Goal: Task Accomplishment & Management: Manage account settings

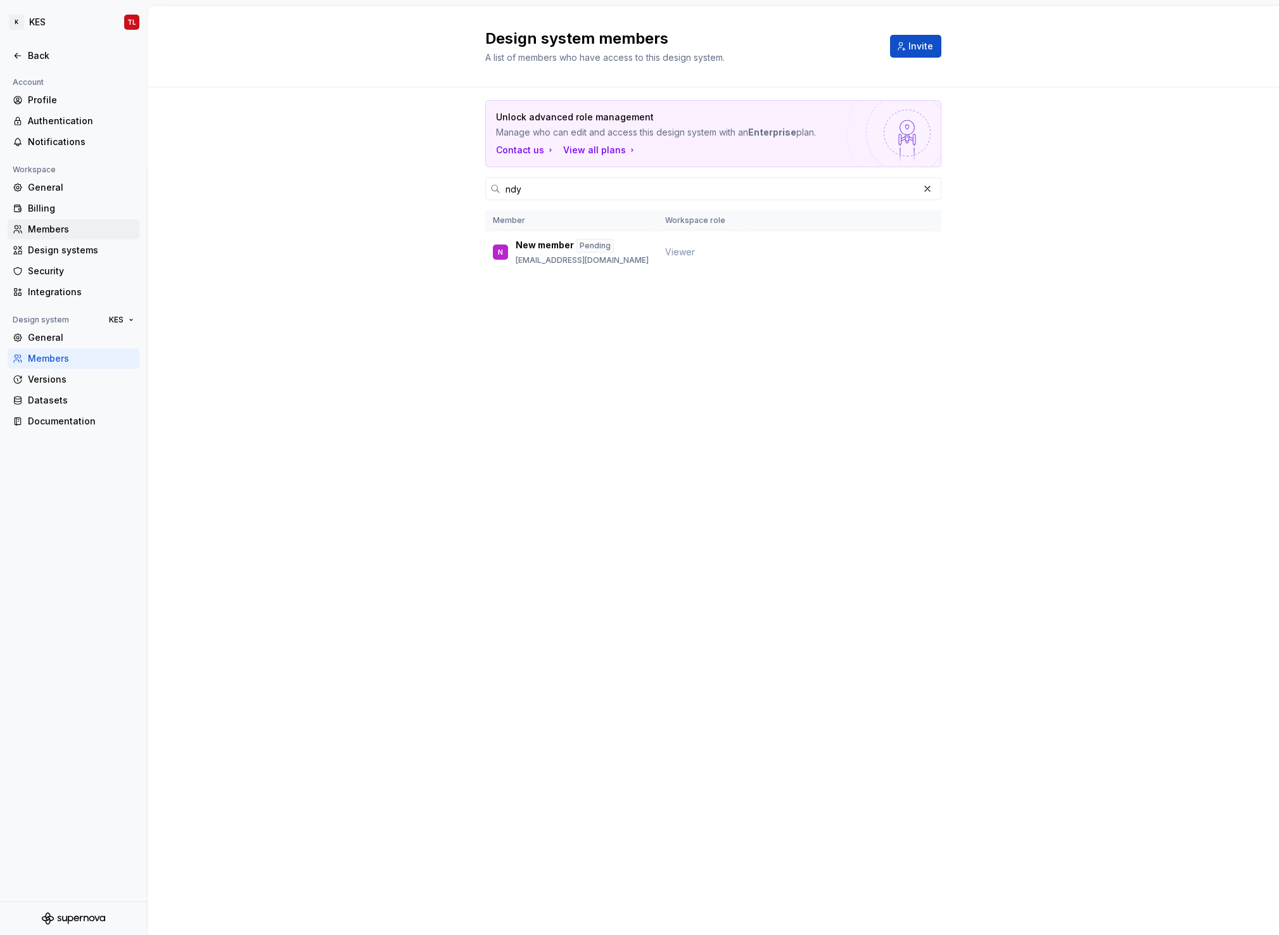
click at [60, 229] on div "Members" at bounding box center [81, 229] width 106 height 13
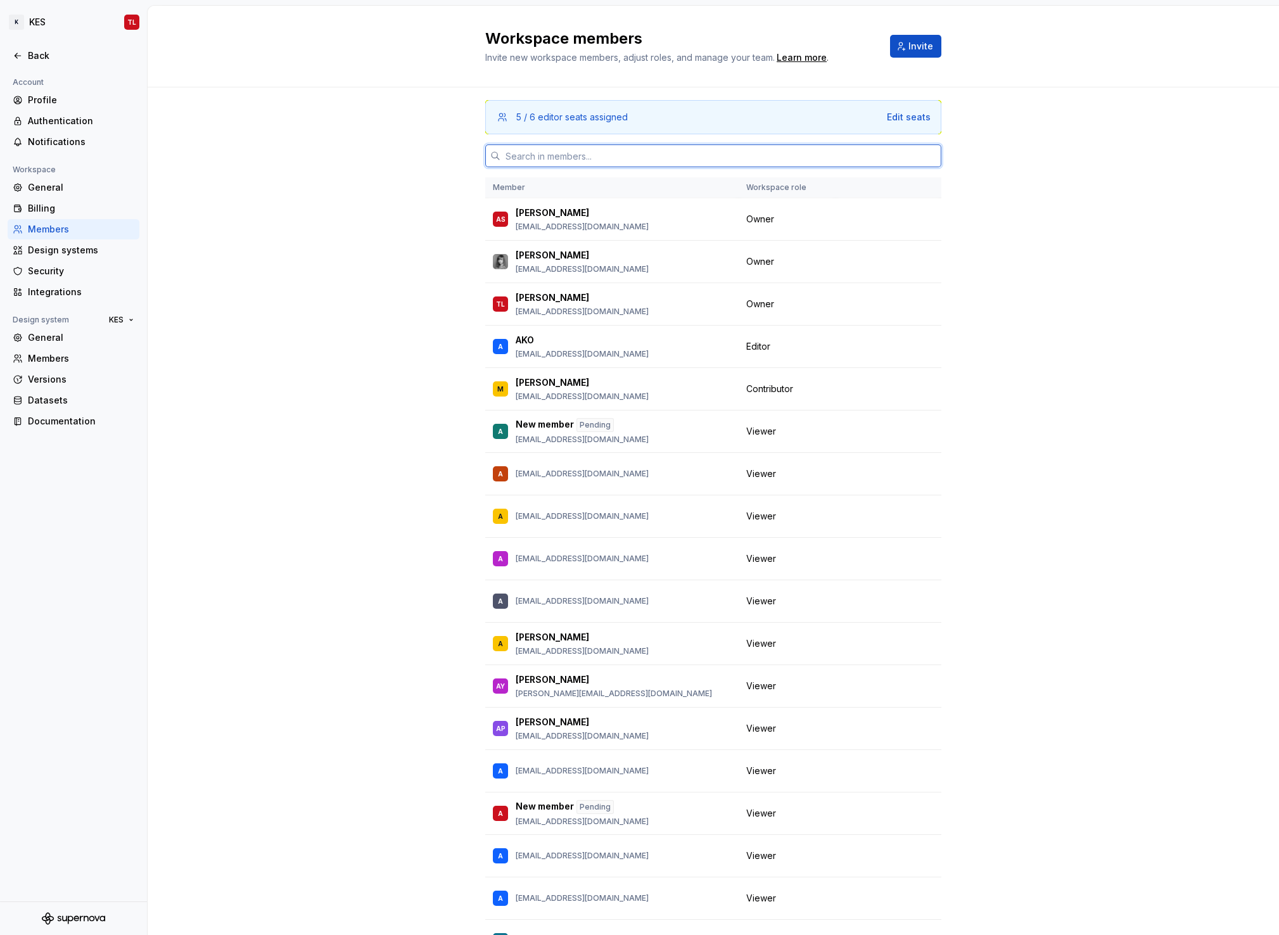
click at [571, 156] on input "text" at bounding box center [720, 155] width 441 height 23
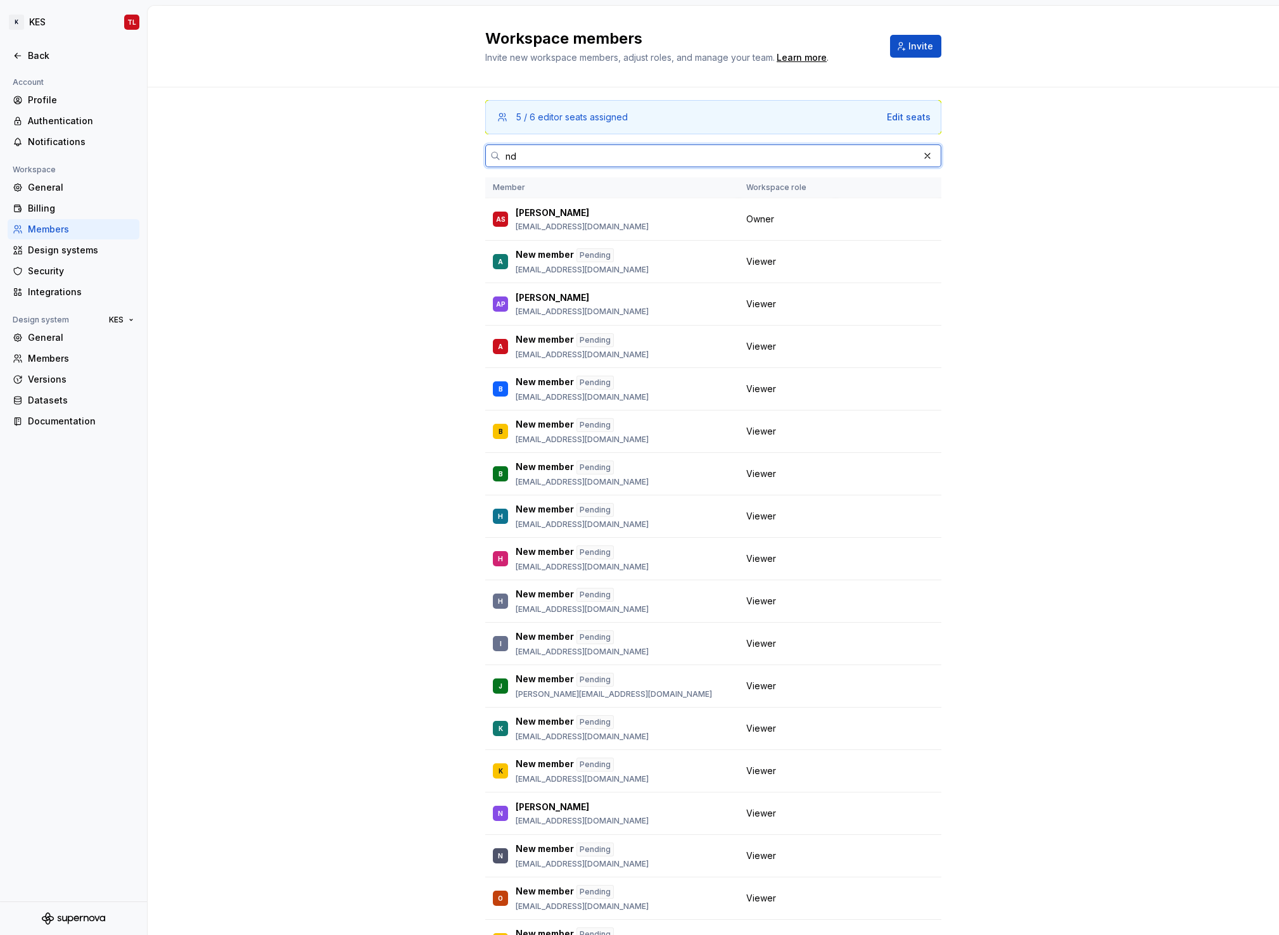
type input "n"
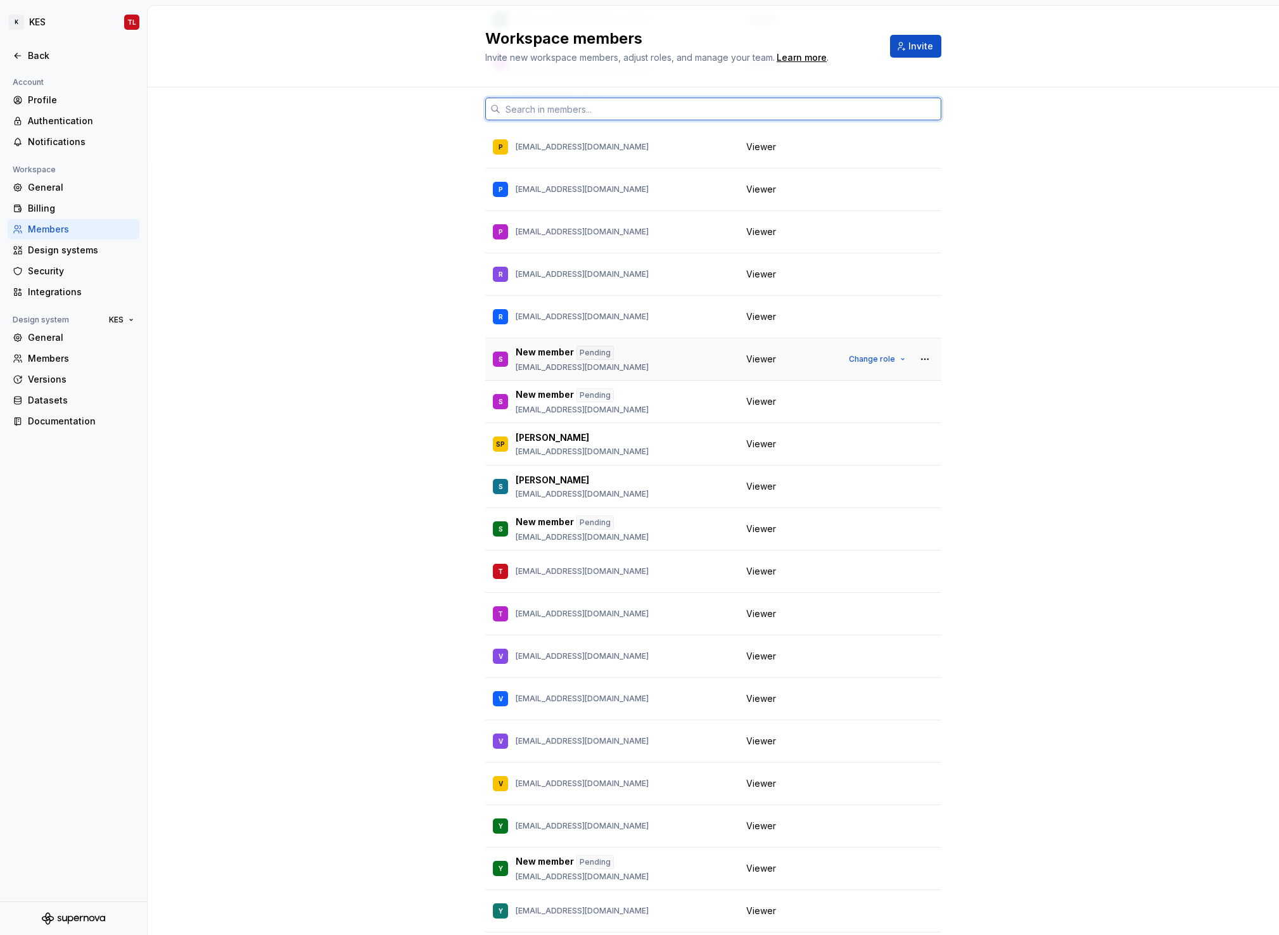
scroll to position [2399, 0]
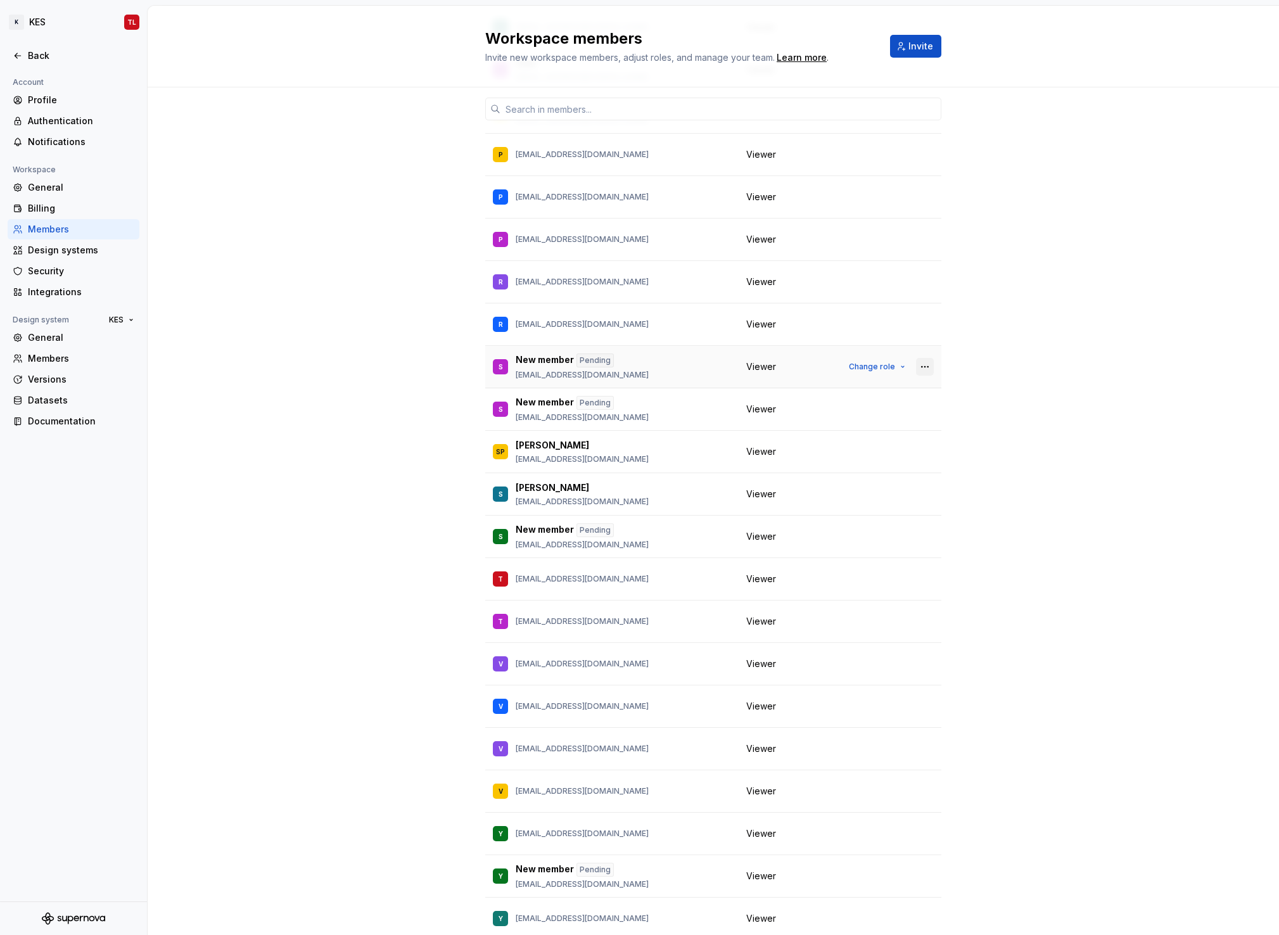
click at [916, 364] on button "button" at bounding box center [925, 367] width 18 height 18
click at [873, 395] on div "Send invitation again" at bounding box center [835, 391] width 95 height 13
click at [922, 410] on button "button" at bounding box center [925, 409] width 18 height 18
click at [894, 434] on div "Send invitation again" at bounding box center [854, 434] width 133 height 13
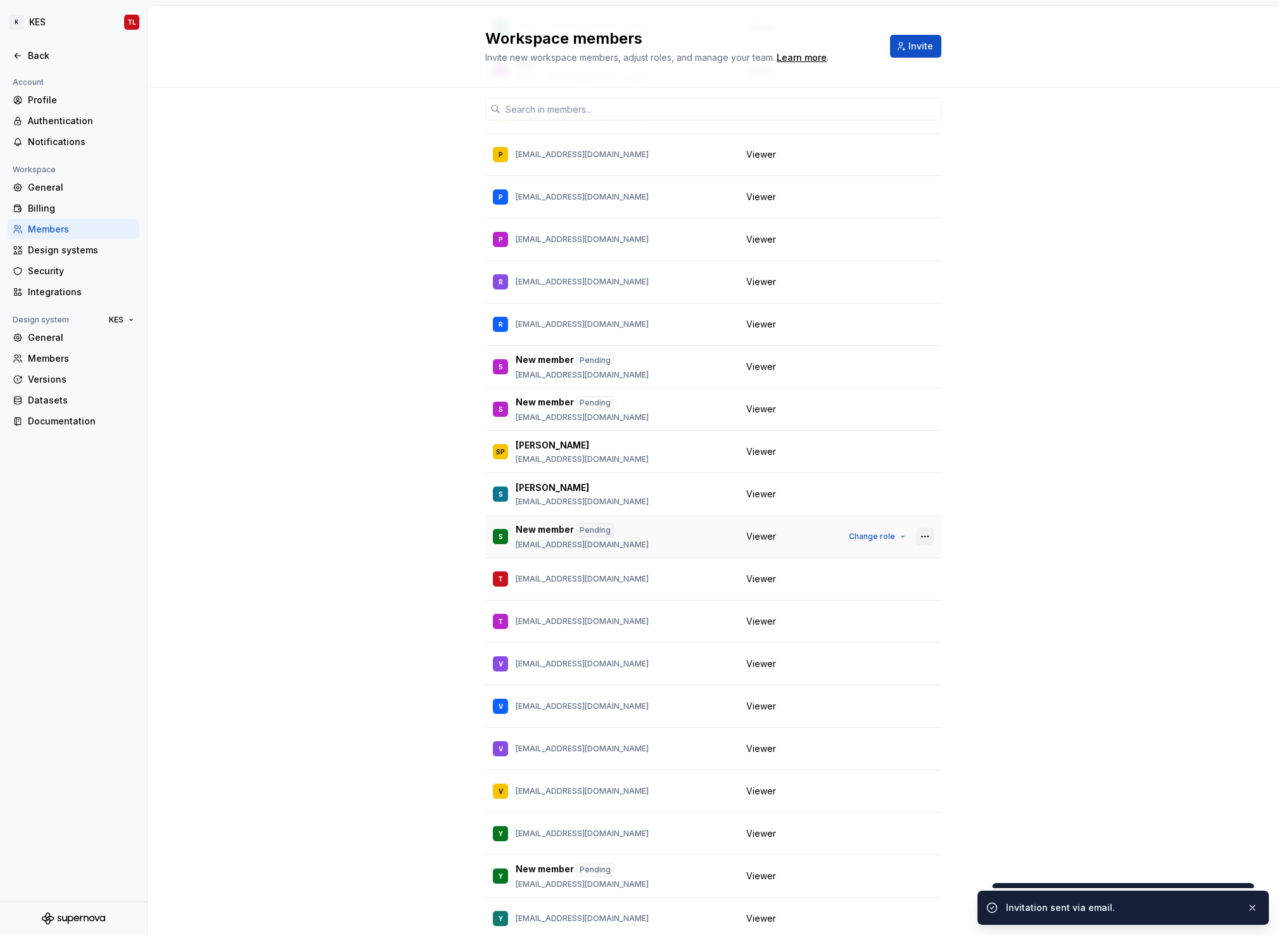
click at [918, 535] on button "button" at bounding box center [925, 537] width 18 height 18
click at [853, 558] on div "Send invitation again" at bounding box center [835, 561] width 95 height 13
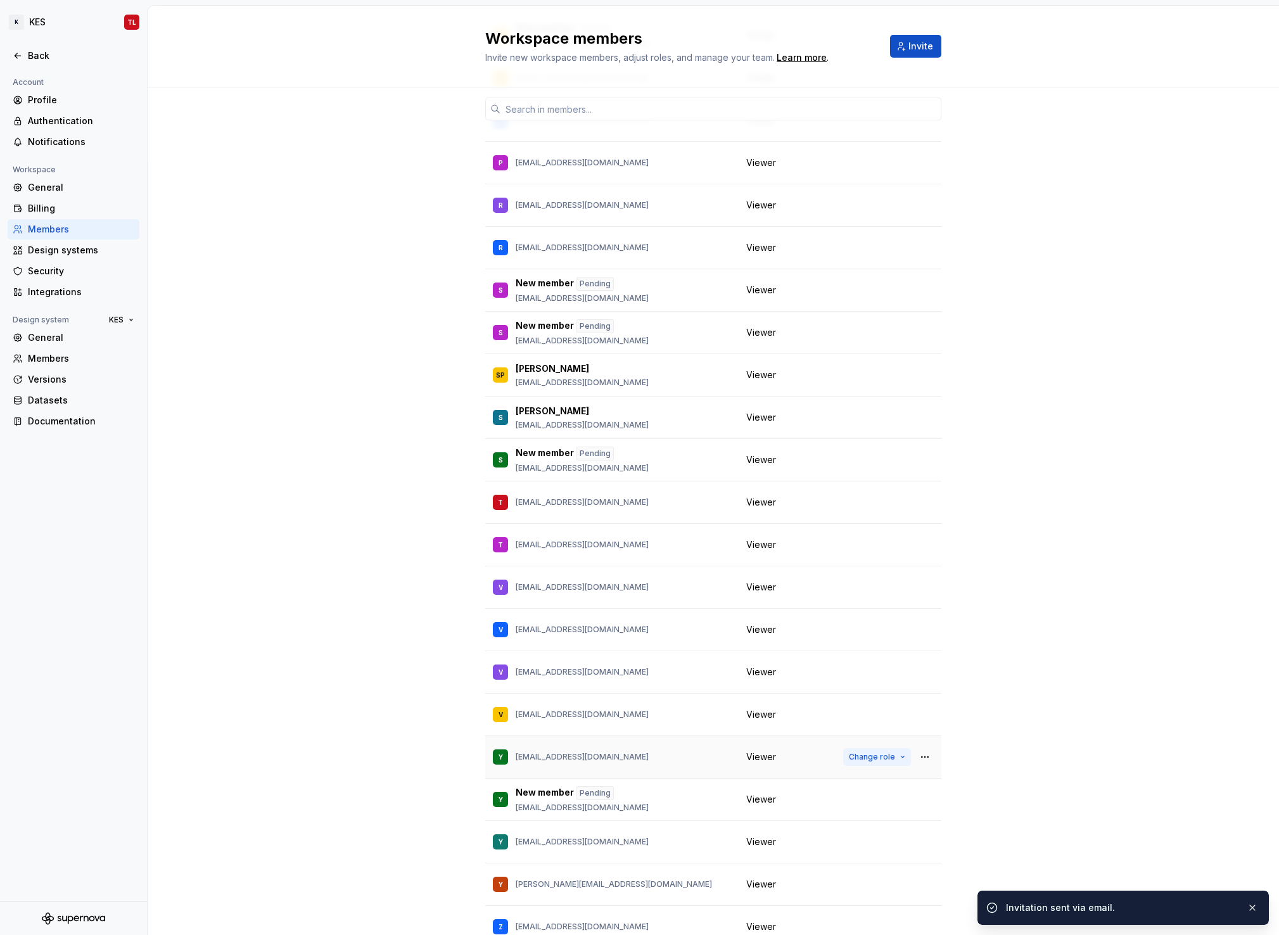
scroll to position [2536, 0]
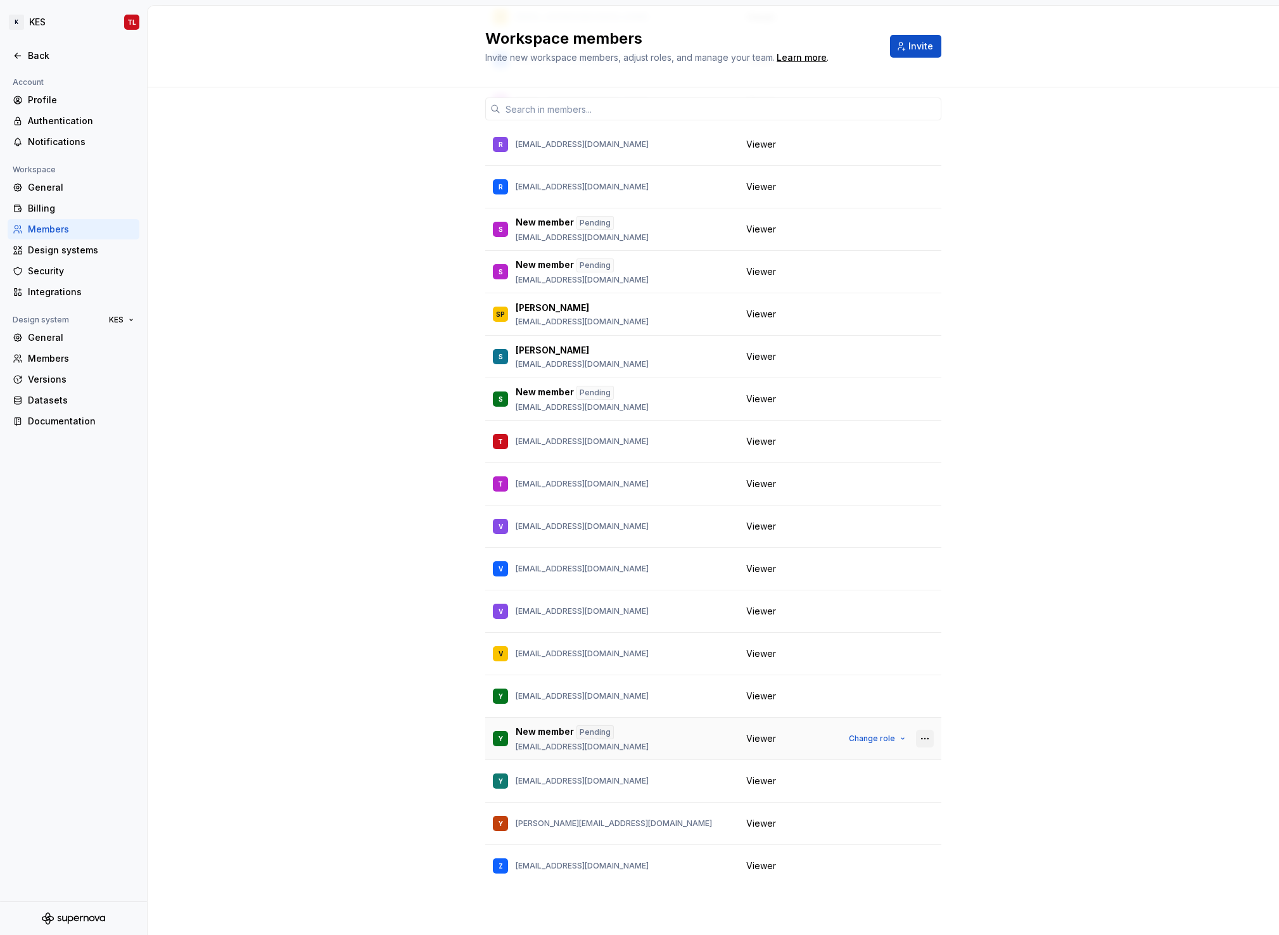
click at [923, 733] on button "button" at bounding box center [925, 739] width 18 height 18
click at [878, 763] on div "Send invitation again" at bounding box center [854, 763] width 133 height 13
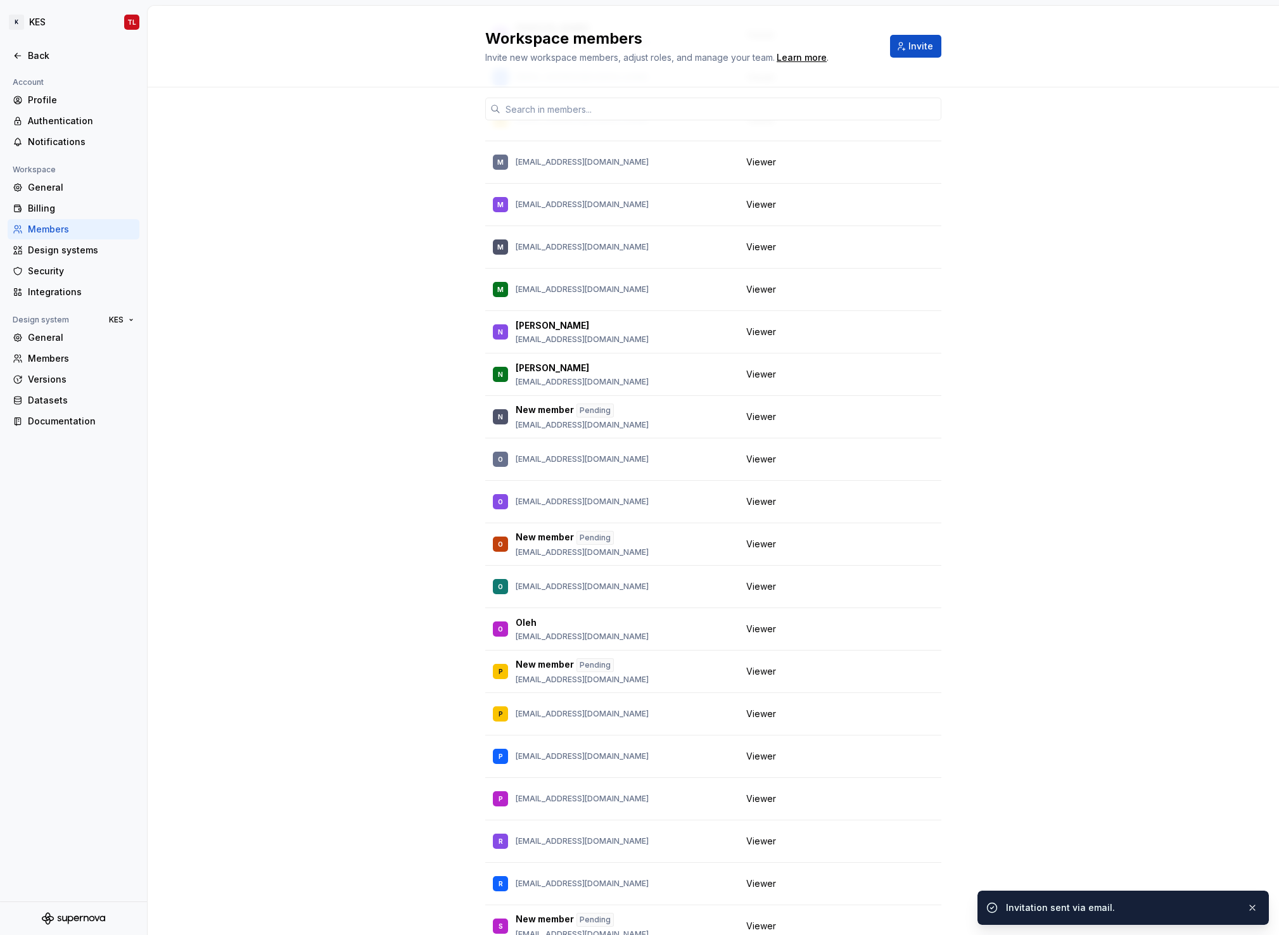
scroll to position [1834, 0]
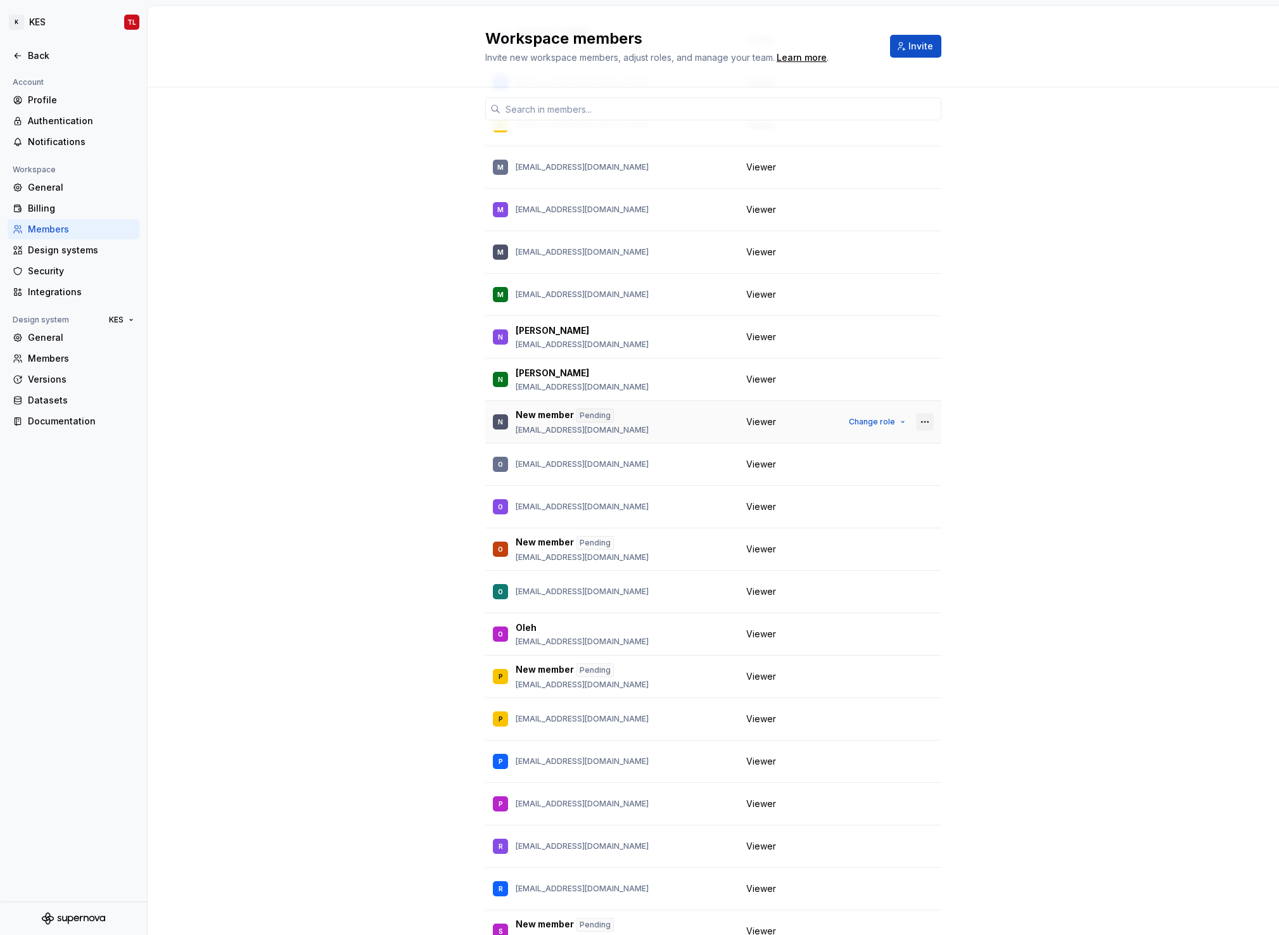
click at [916, 421] on button "button" at bounding box center [925, 422] width 18 height 18
click at [891, 451] on div "Send invitation again" at bounding box center [854, 446] width 133 height 13
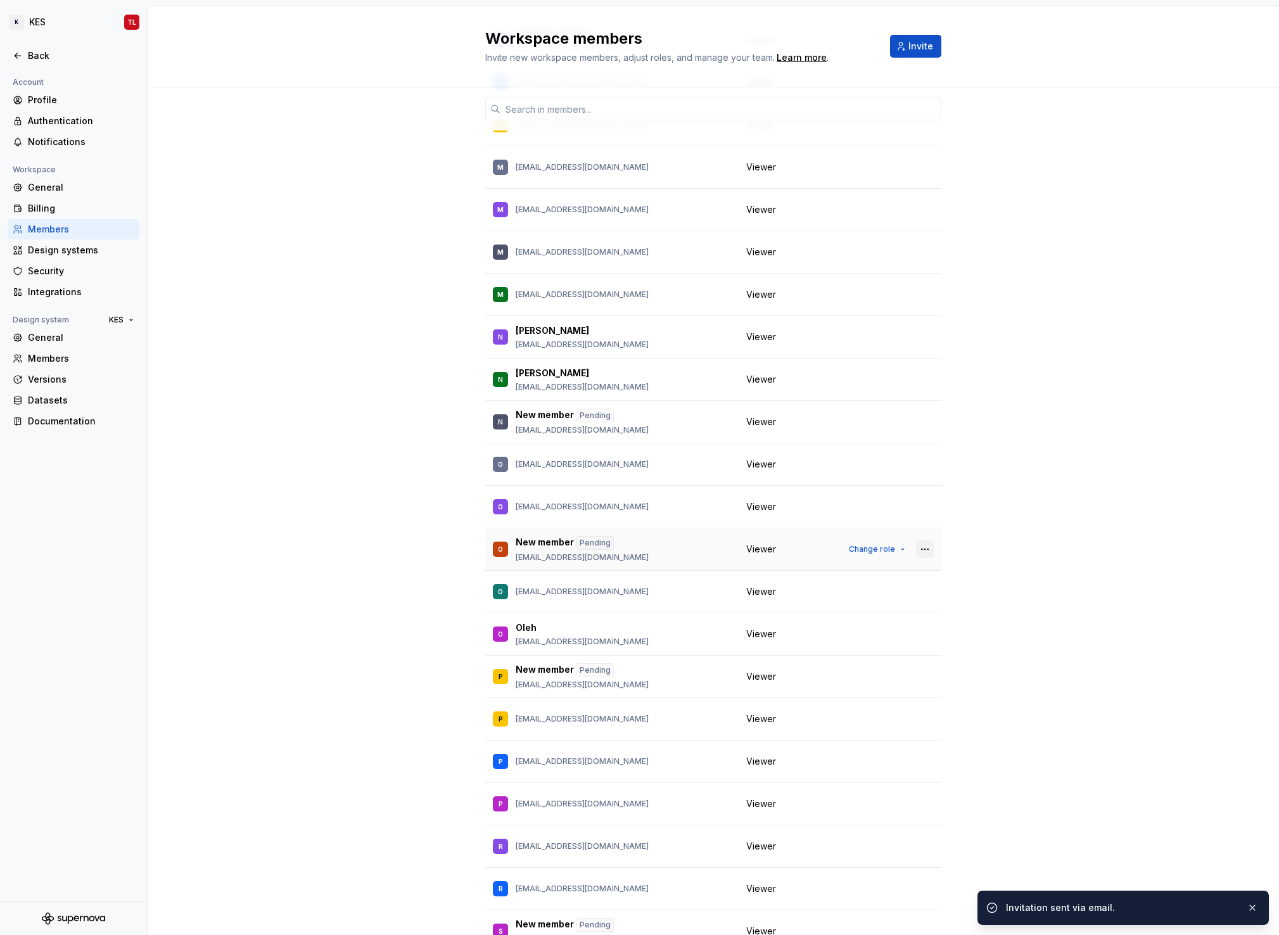
click at [925, 546] on button "button" at bounding box center [925, 549] width 18 height 18
click at [874, 580] on span "Send invitation again" at bounding box center [847, 574] width 158 height 20
click at [918, 675] on button "button" at bounding box center [925, 677] width 18 height 18
click at [903, 697] on div "Send invitation again" at bounding box center [854, 701] width 133 height 13
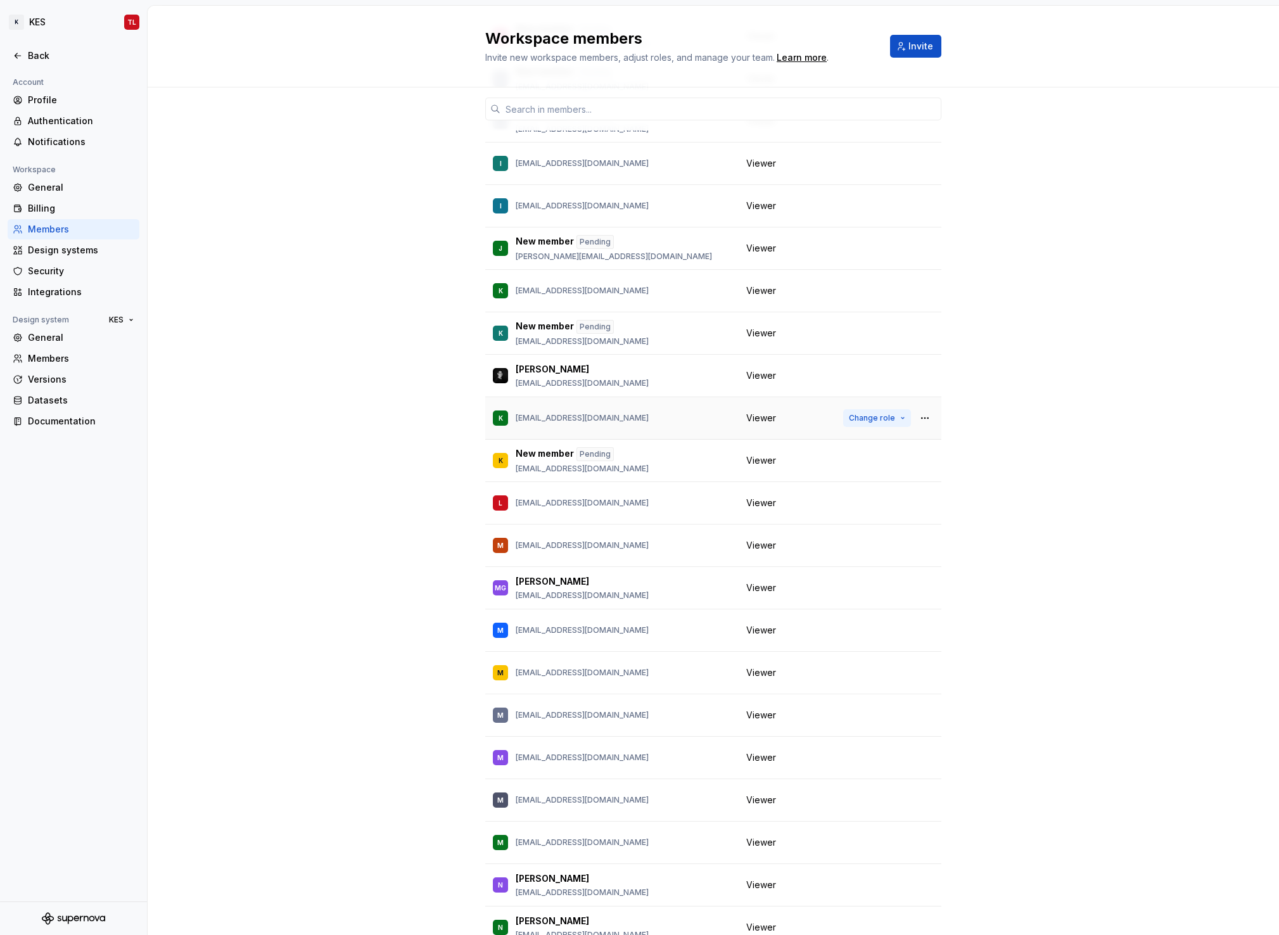
scroll to position [1286, 0]
click at [919, 337] on button "button" at bounding box center [925, 334] width 18 height 18
click at [878, 360] on div "Send invitation again" at bounding box center [854, 358] width 133 height 13
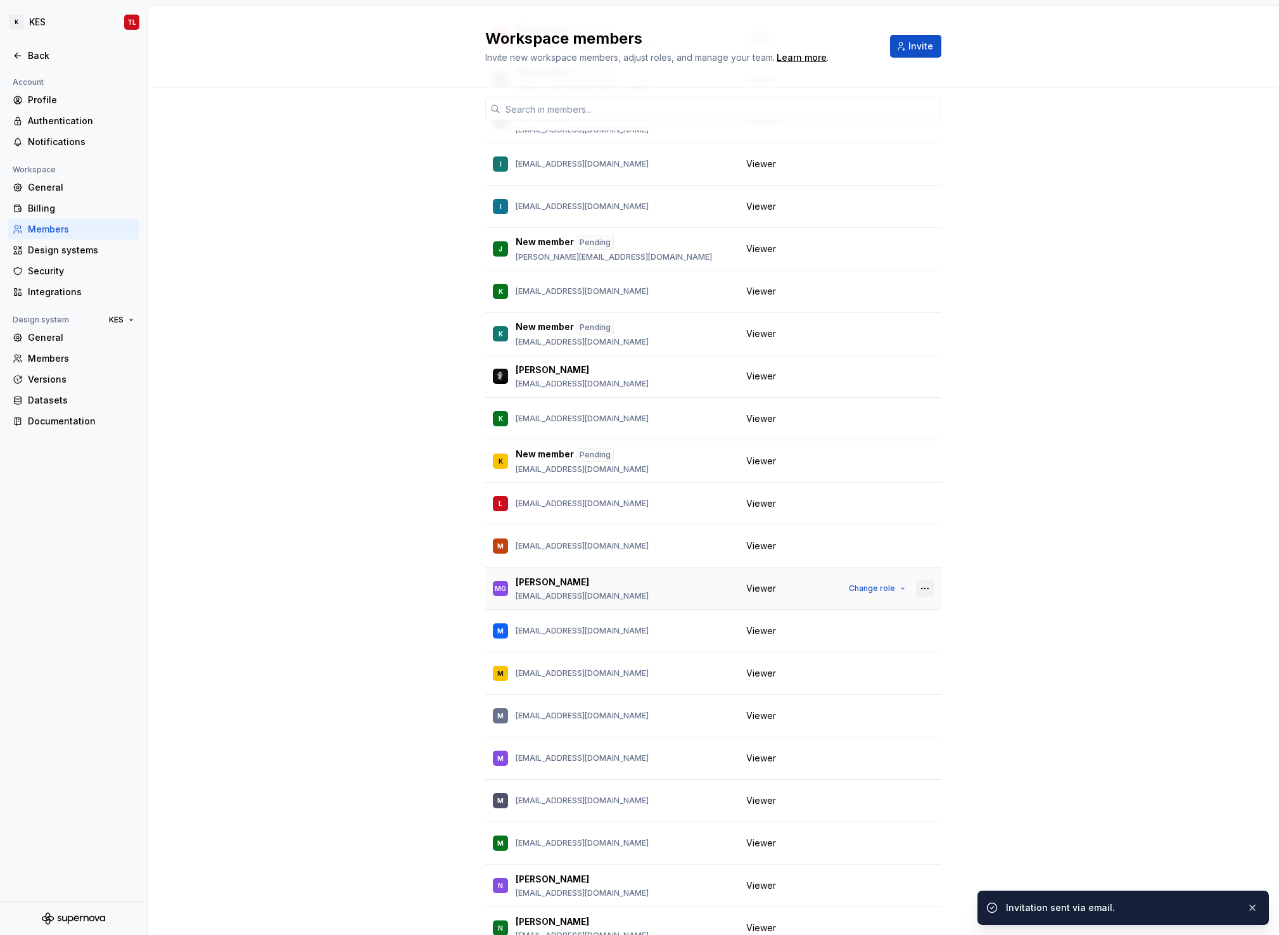
click at [923, 590] on button "button" at bounding box center [925, 589] width 18 height 18
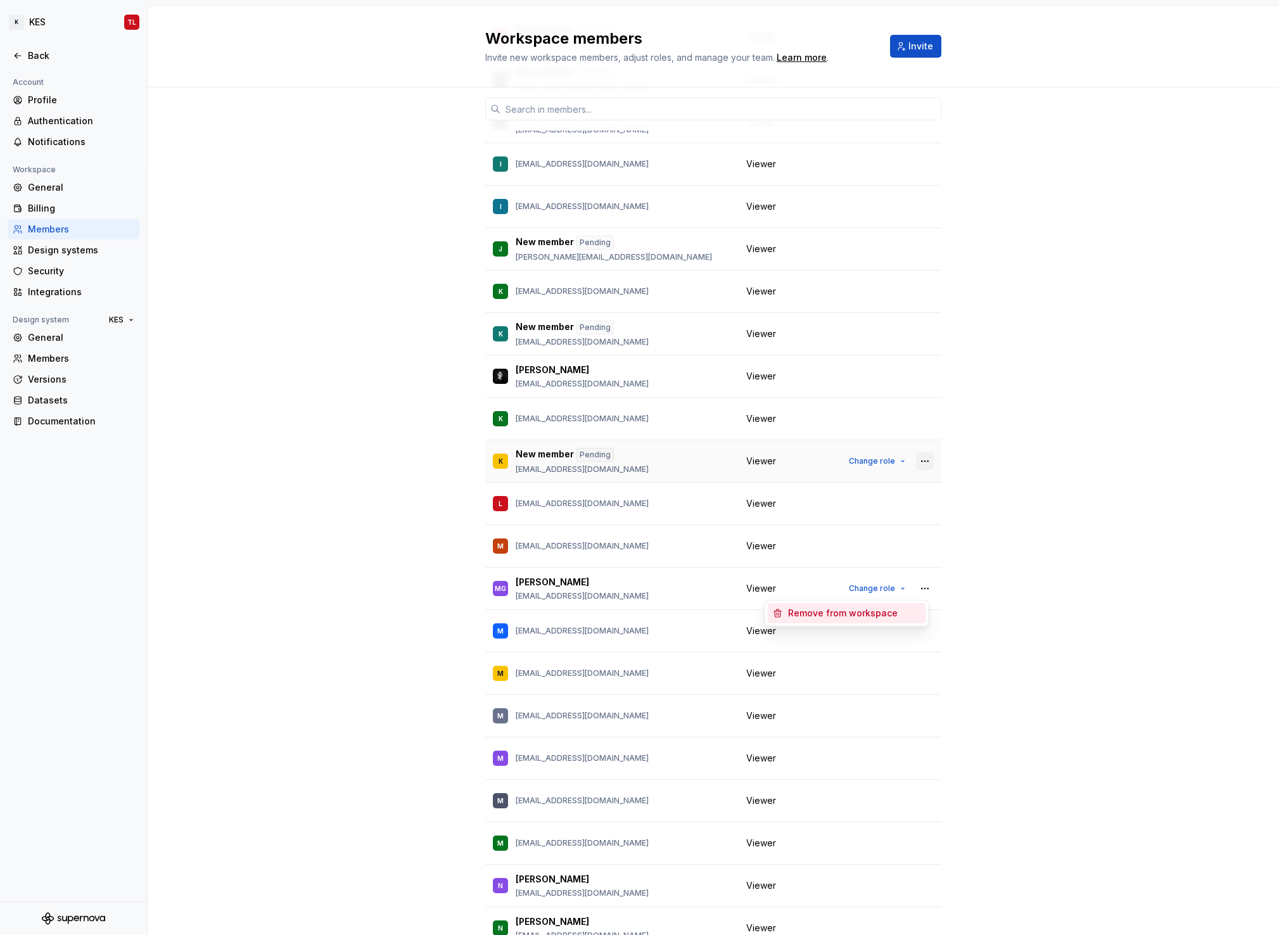
click at [923, 458] on button "button" at bounding box center [925, 461] width 18 height 18
click at [900, 490] on div "Send invitation again" at bounding box center [854, 485] width 133 height 13
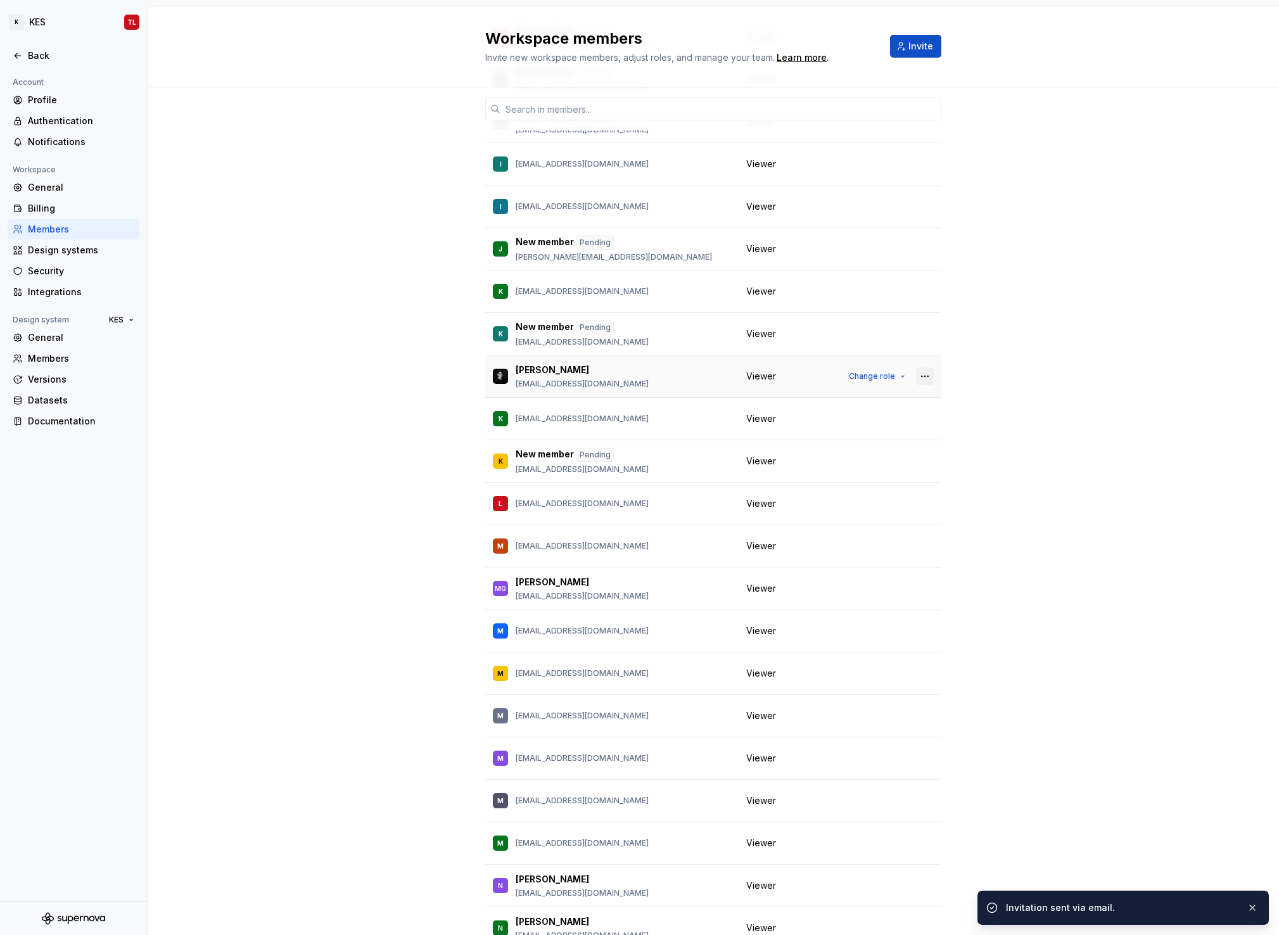
click at [925, 380] on button "button" at bounding box center [925, 376] width 18 height 18
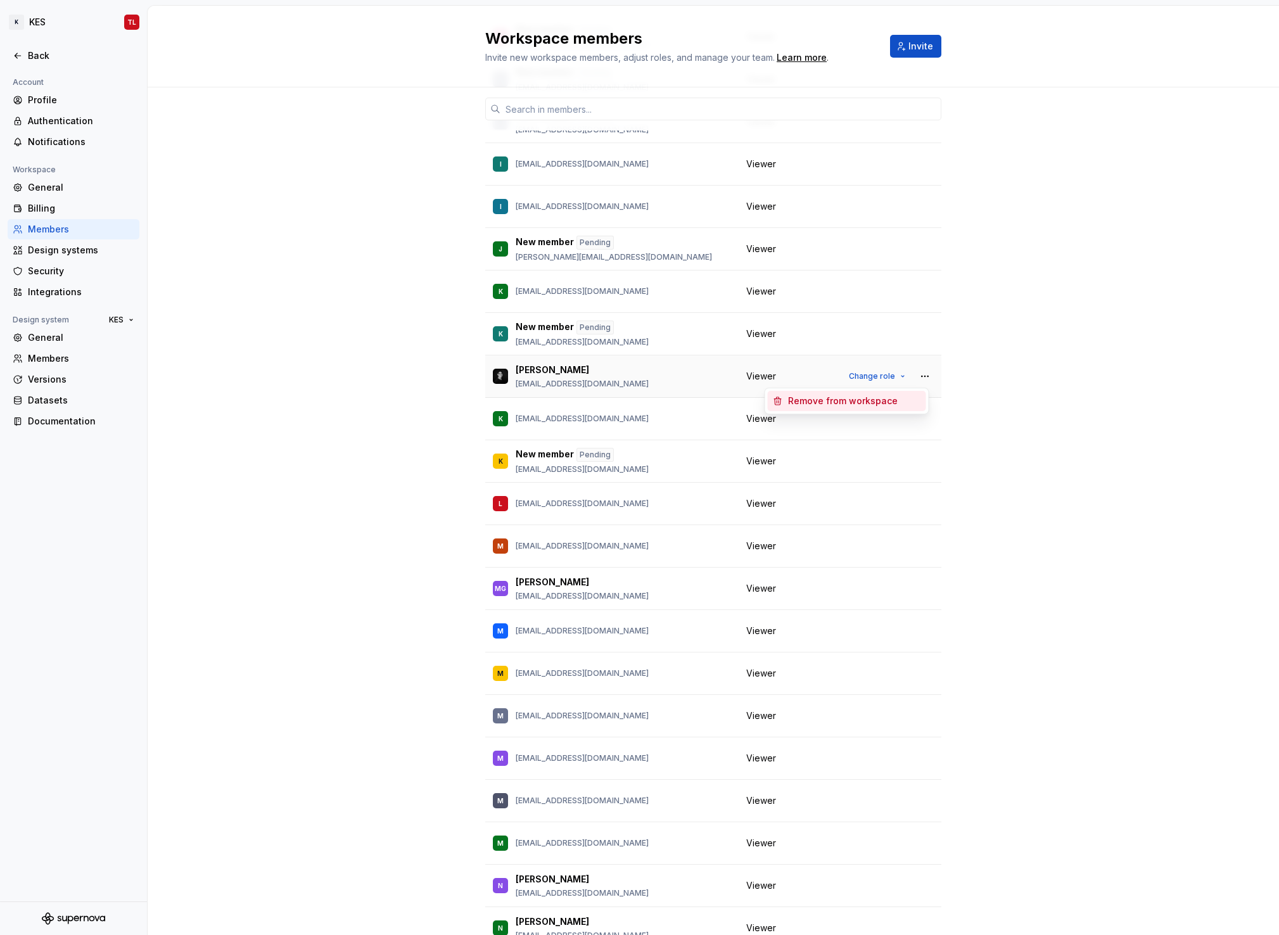
click at [771, 374] on div "Viewer" at bounding box center [787, 376] width 82 height 13
click at [878, 377] on span "Change role" at bounding box center [872, 376] width 46 height 10
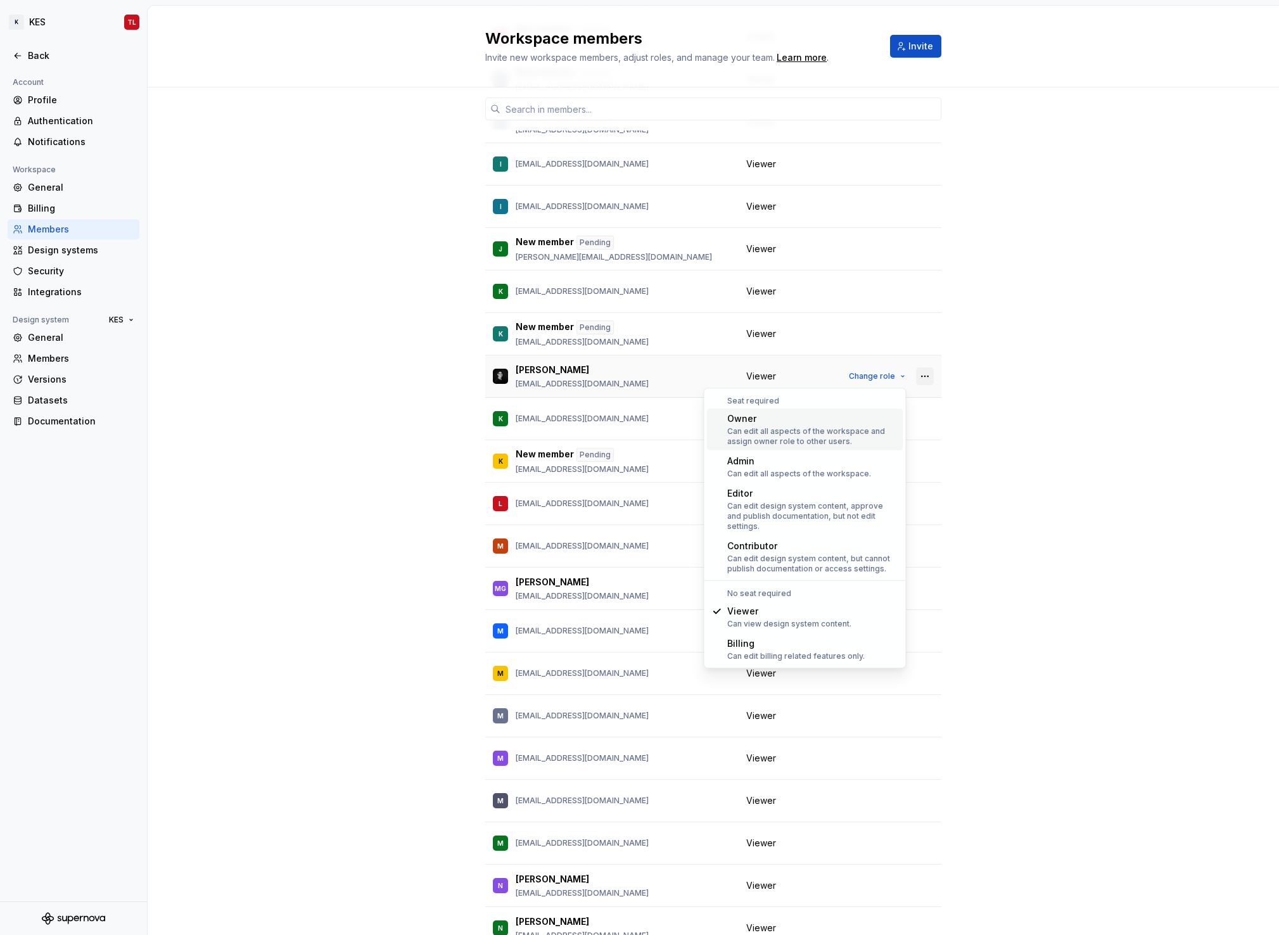
click at [925, 375] on button "button" at bounding box center [925, 376] width 18 height 18
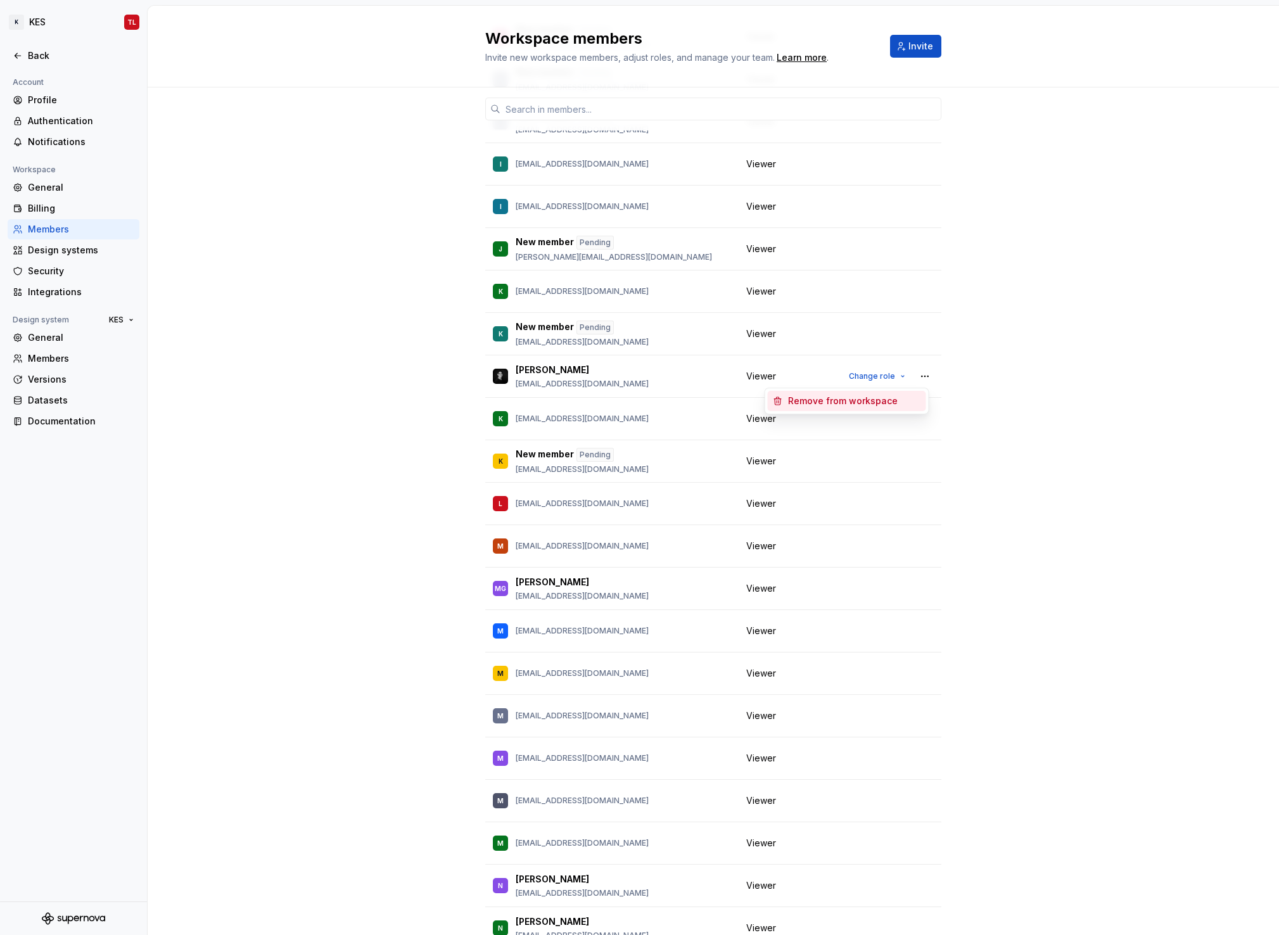
click at [862, 401] on div "Remove from workspace" at bounding box center [843, 401] width 110 height 13
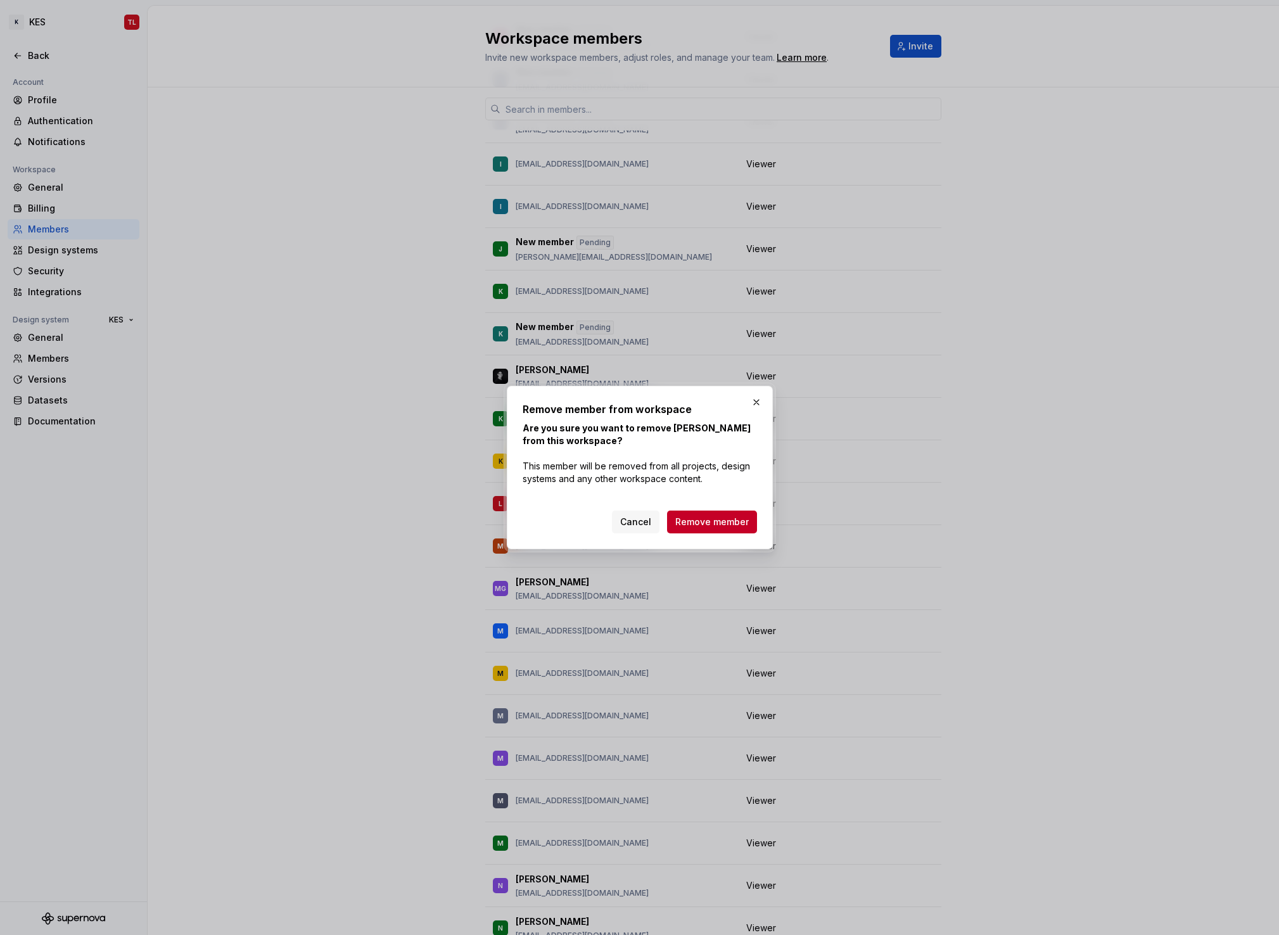
click at [718, 530] on button "Remove member" at bounding box center [712, 521] width 90 height 23
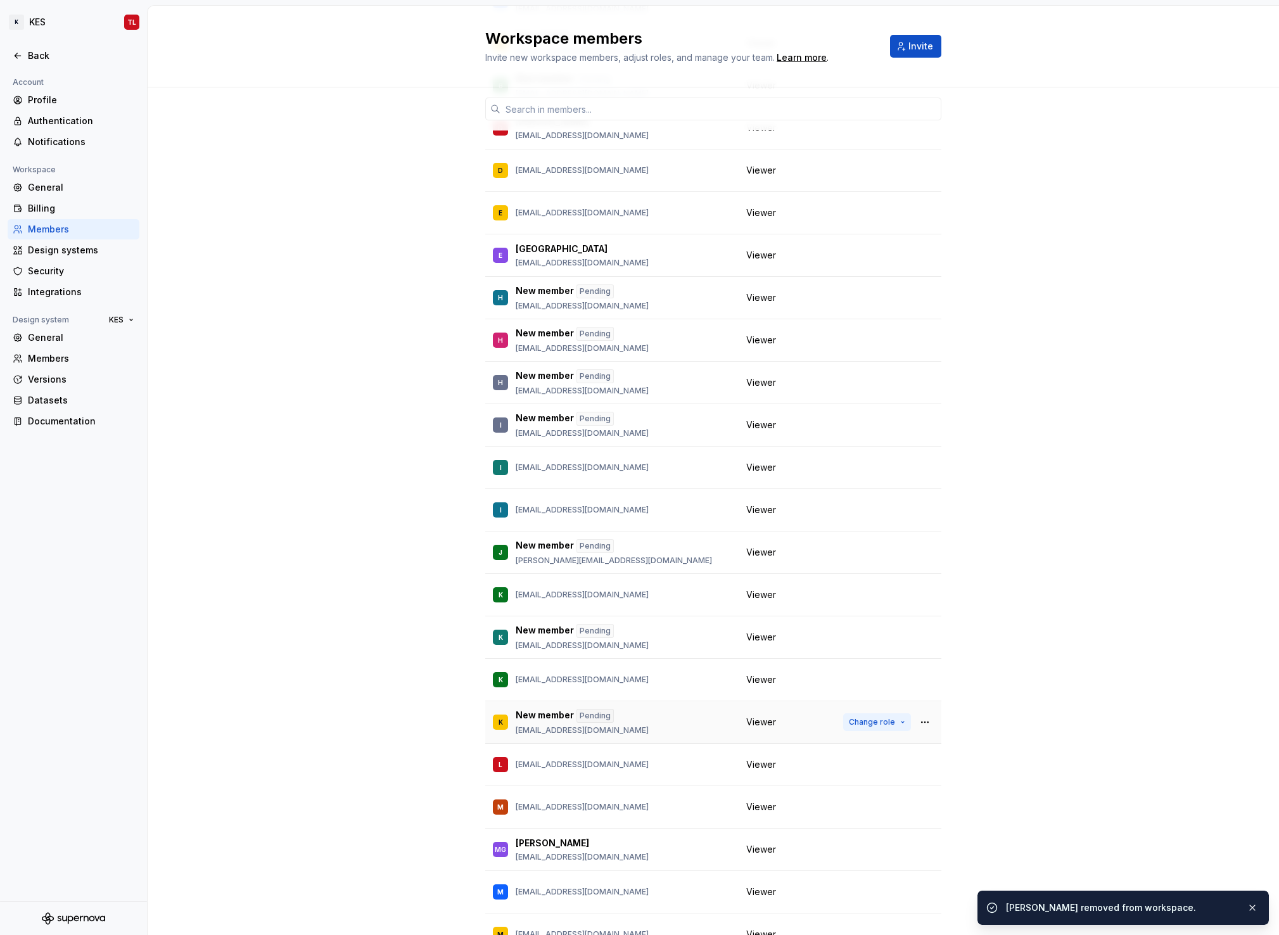
scroll to position [964, 0]
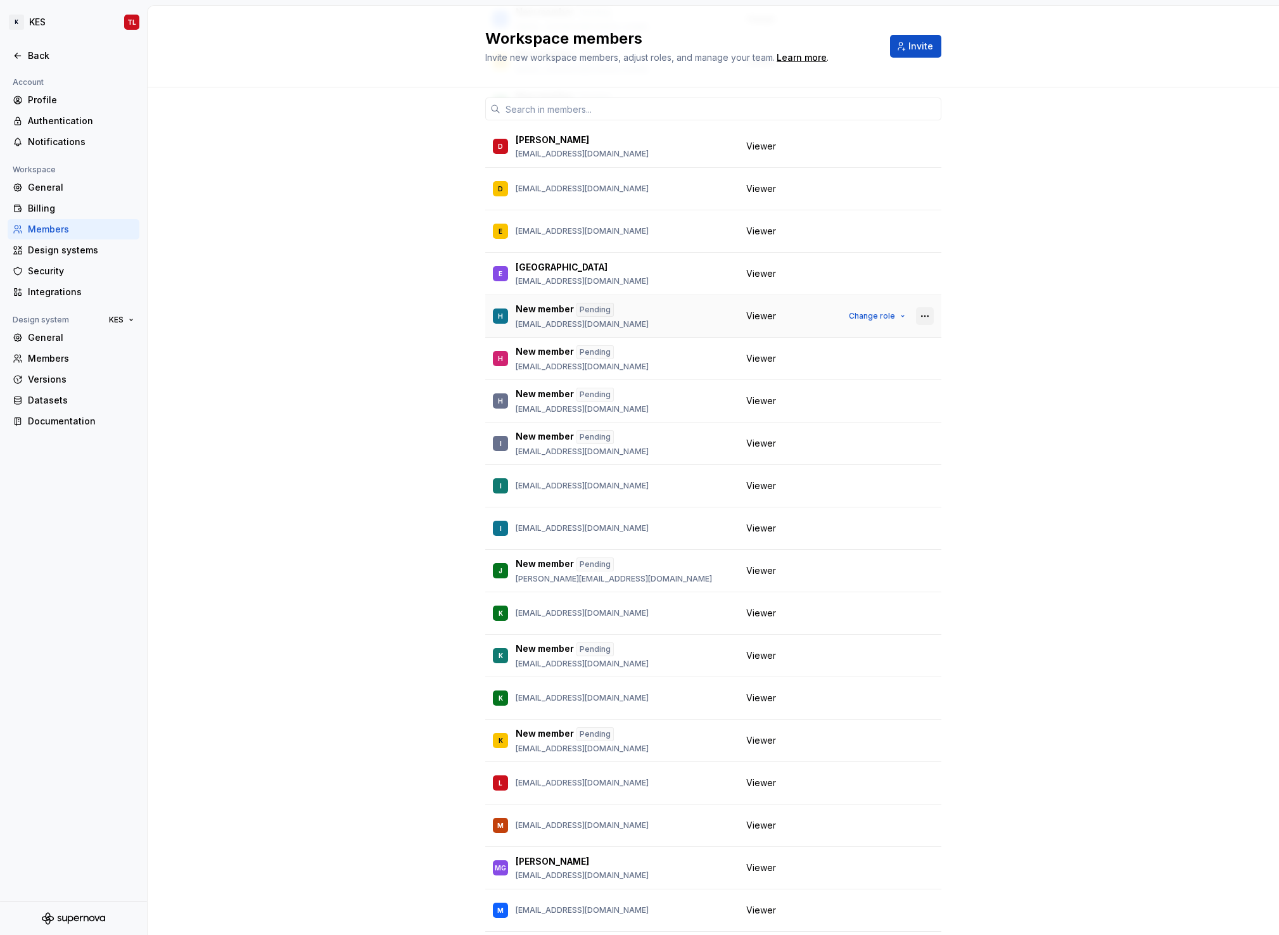
click at [924, 317] on button "button" at bounding box center [925, 316] width 18 height 18
click at [892, 340] on div "Send invitation again" at bounding box center [854, 340] width 133 height 13
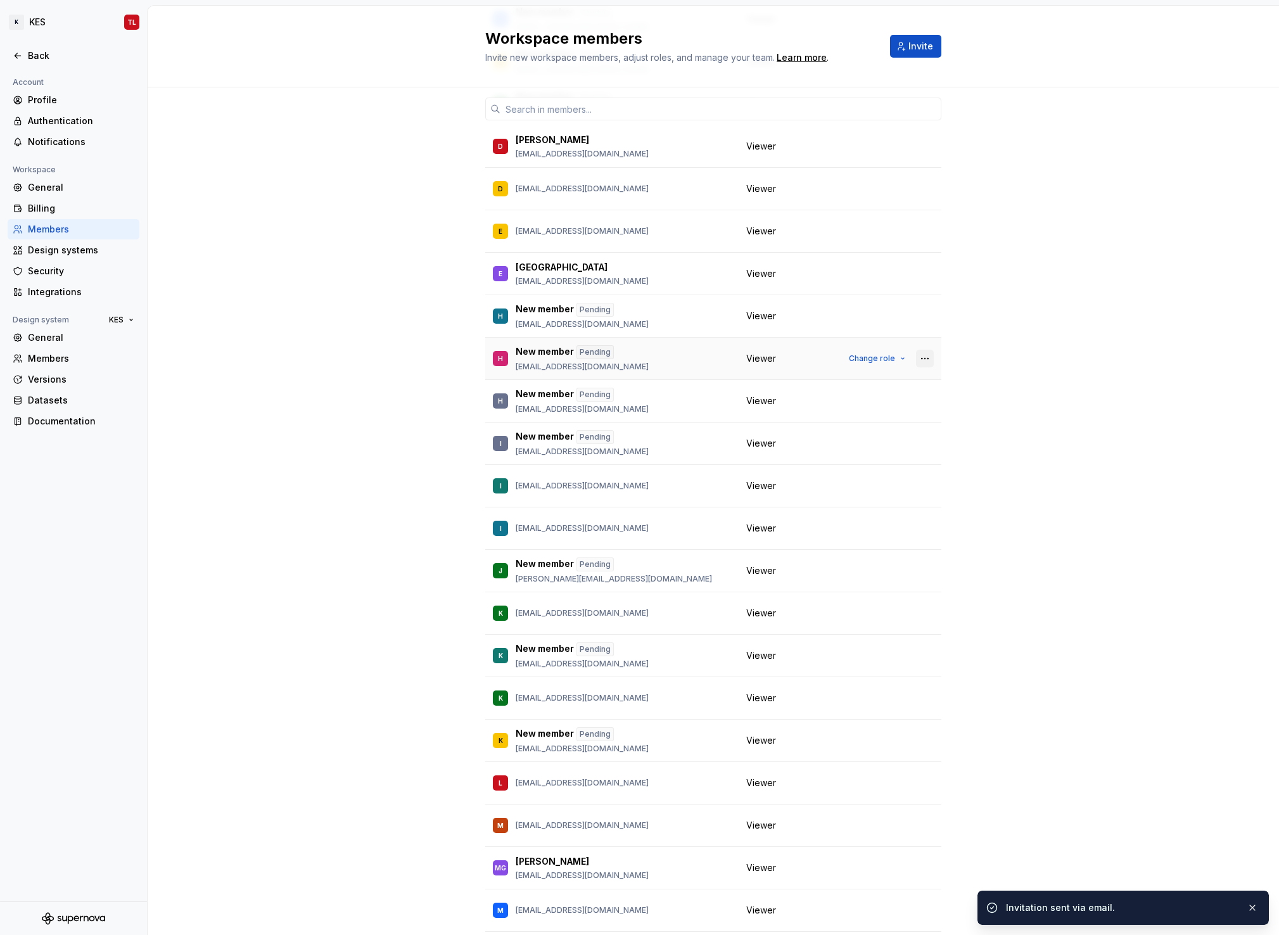
click at [920, 358] on button "button" at bounding box center [925, 359] width 18 height 18
click at [896, 385] on div "Send invitation again" at bounding box center [854, 383] width 133 height 13
click at [919, 402] on button "button" at bounding box center [925, 401] width 18 height 18
click at [881, 433] on span "Send invitation again" at bounding box center [847, 425] width 158 height 20
click at [920, 440] on button "button" at bounding box center [925, 443] width 18 height 18
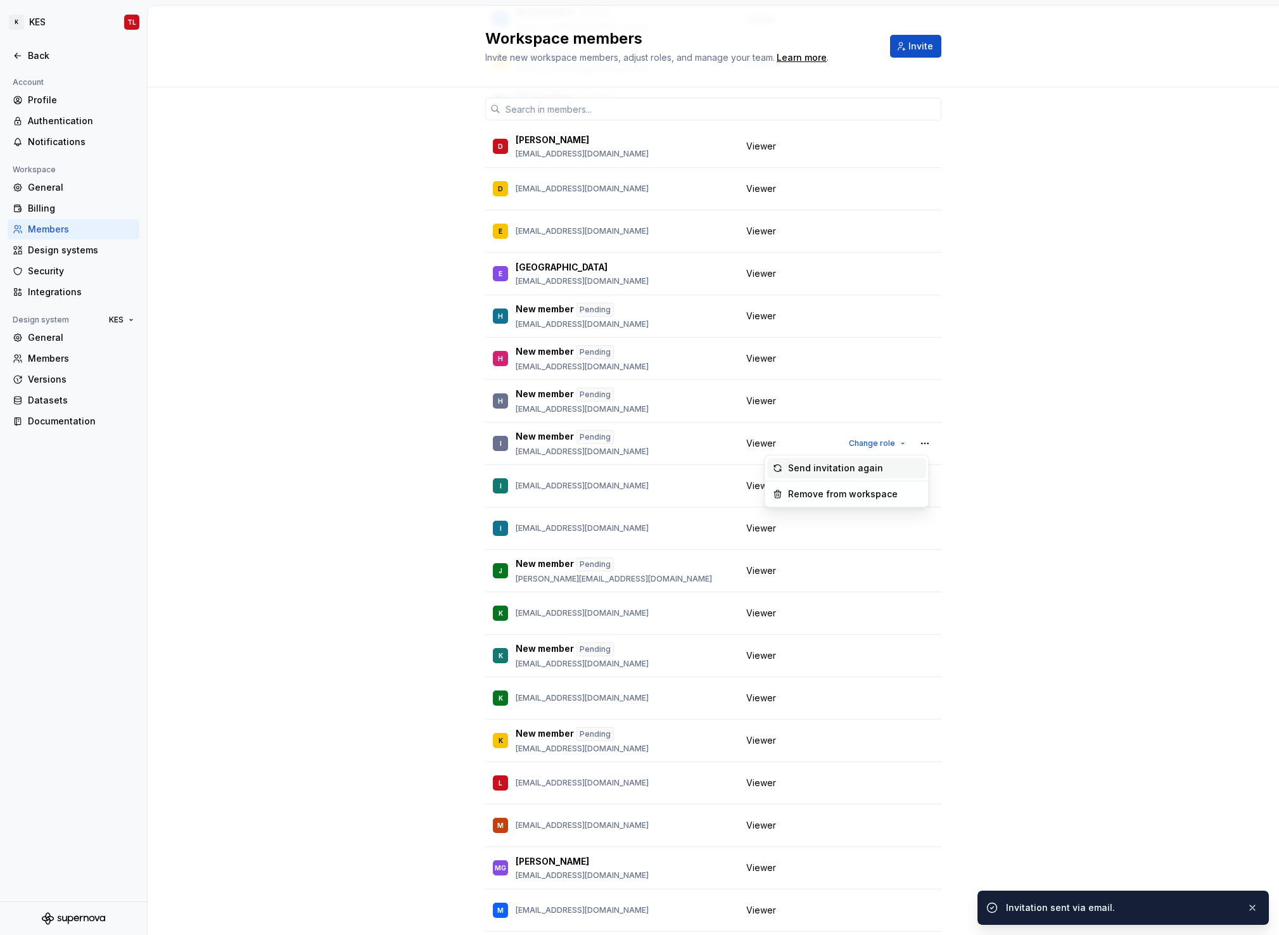
click at [883, 469] on div "Send invitation again" at bounding box center [854, 468] width 133 height 13
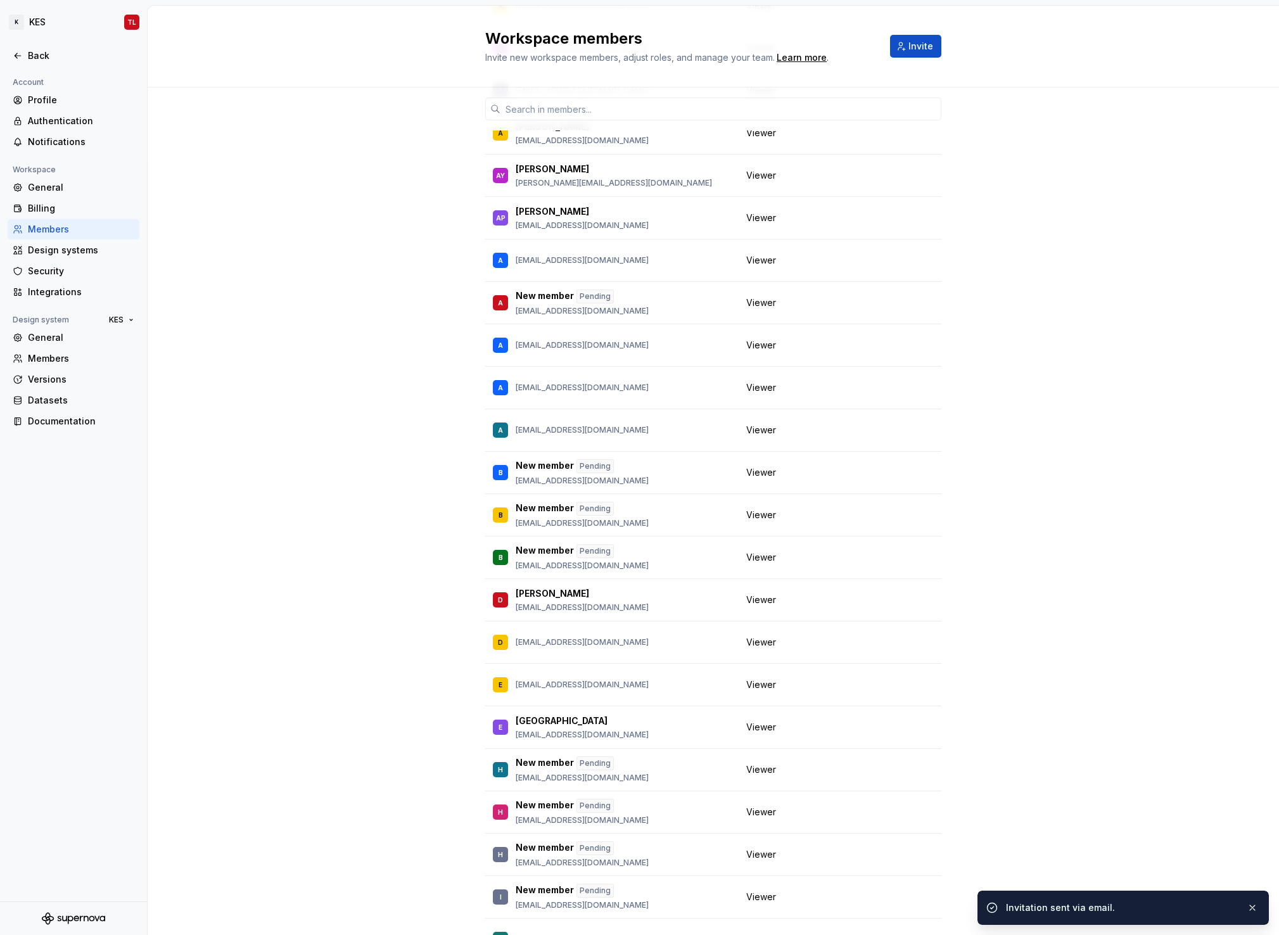
scroll to position [507, 0]
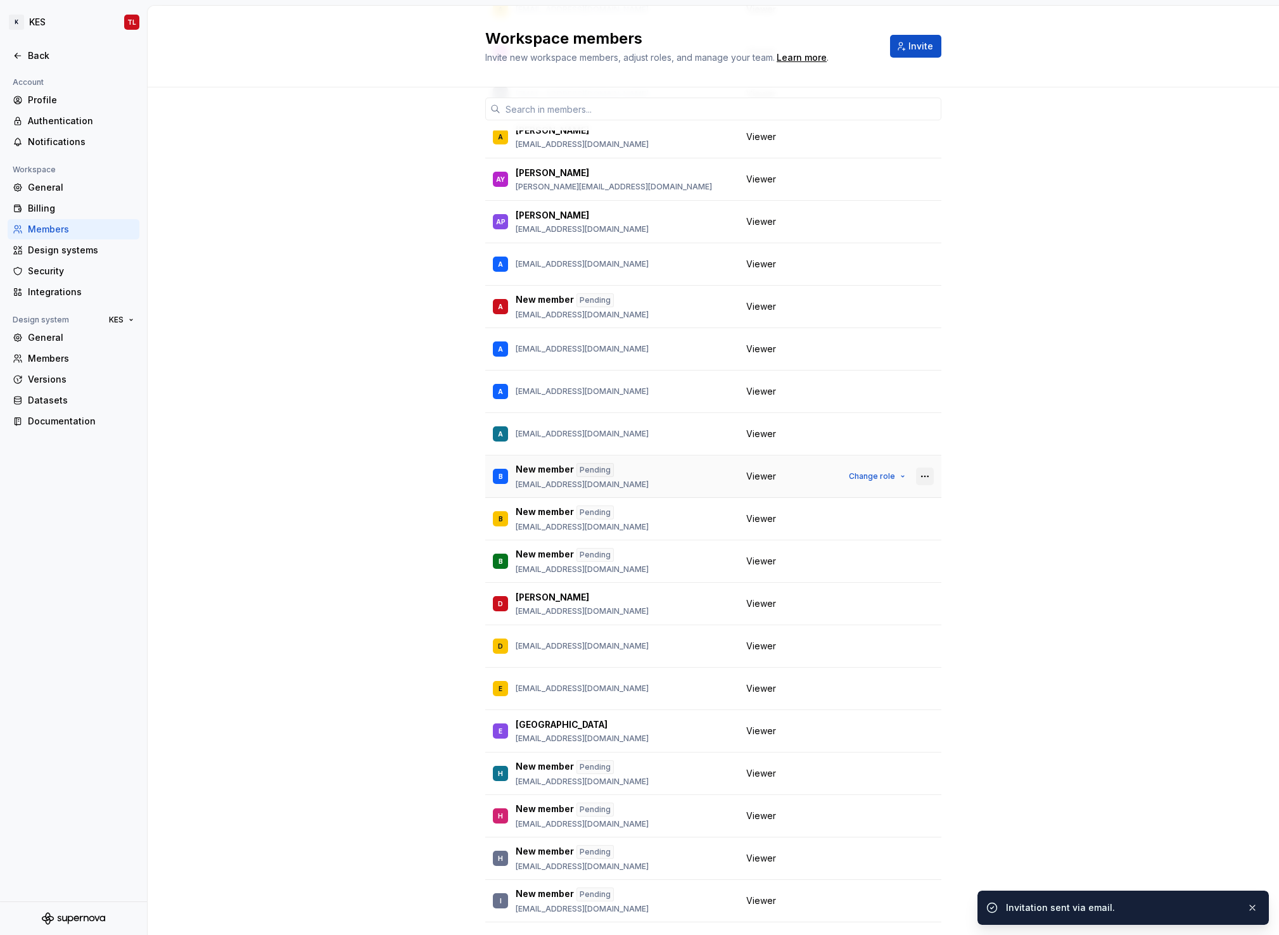
click at [920, 476] on button "button" at bounding box center [925, 476] width 18 height 18
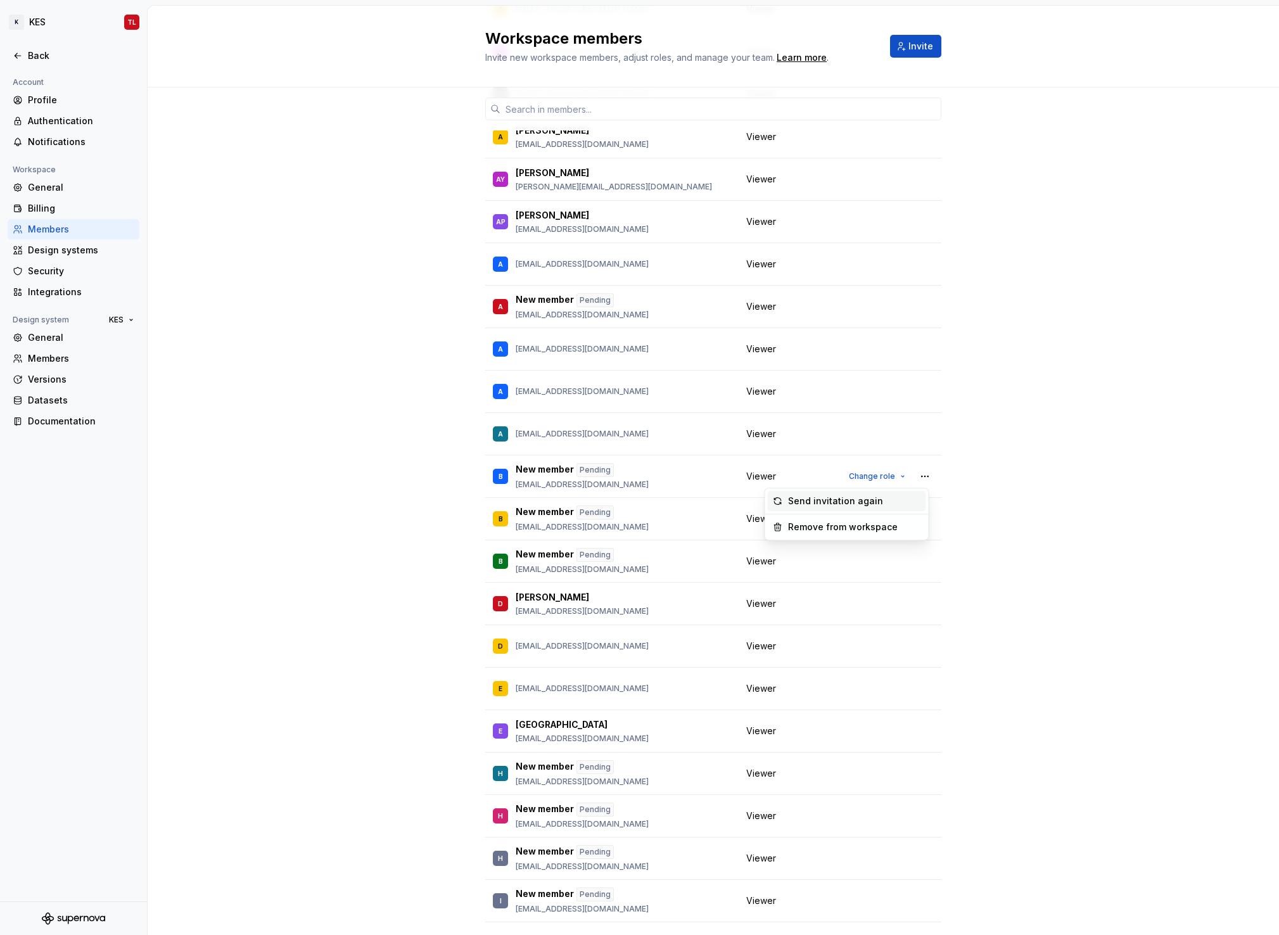
click at [899, 504] on div "Send invitation again" at bounding box center [854, 501] width 133 height 13
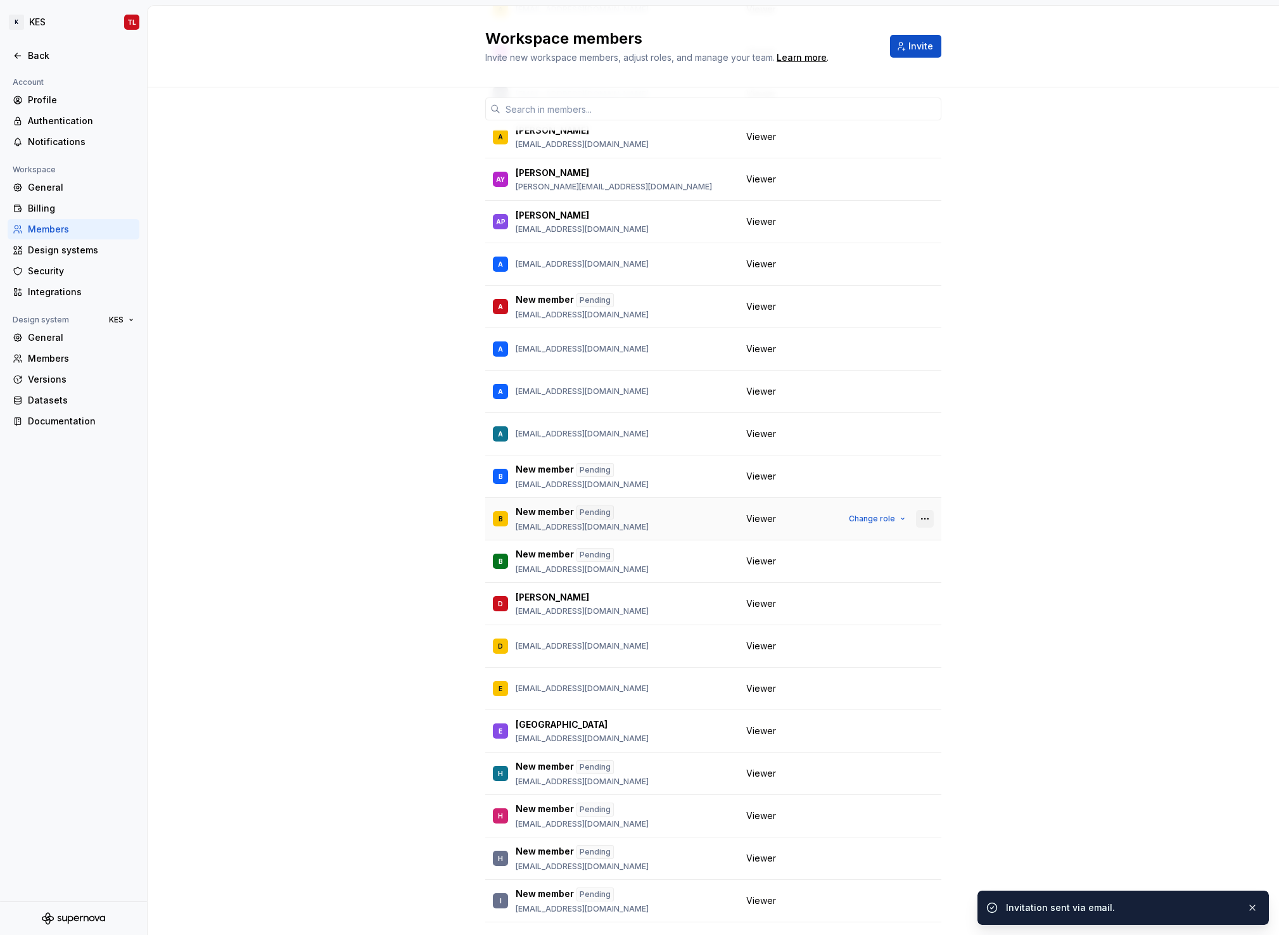
click at [918, 514] on button "button" at bounding box center [925, 519] width 18 height 18
click at [890, 540] on div "Send invitation again" at bounding box center [854, 543] width 133 height 13
click at [922, 559] on button "button" at bounding box center [925, 561] width 18 height 18
click at [901, 581] on div "Send invitation again" at bounding box center [854, 586] width 133 height 13
click at [923, 304] on button "button" at bounding box center [925, 307] width 18 height 18
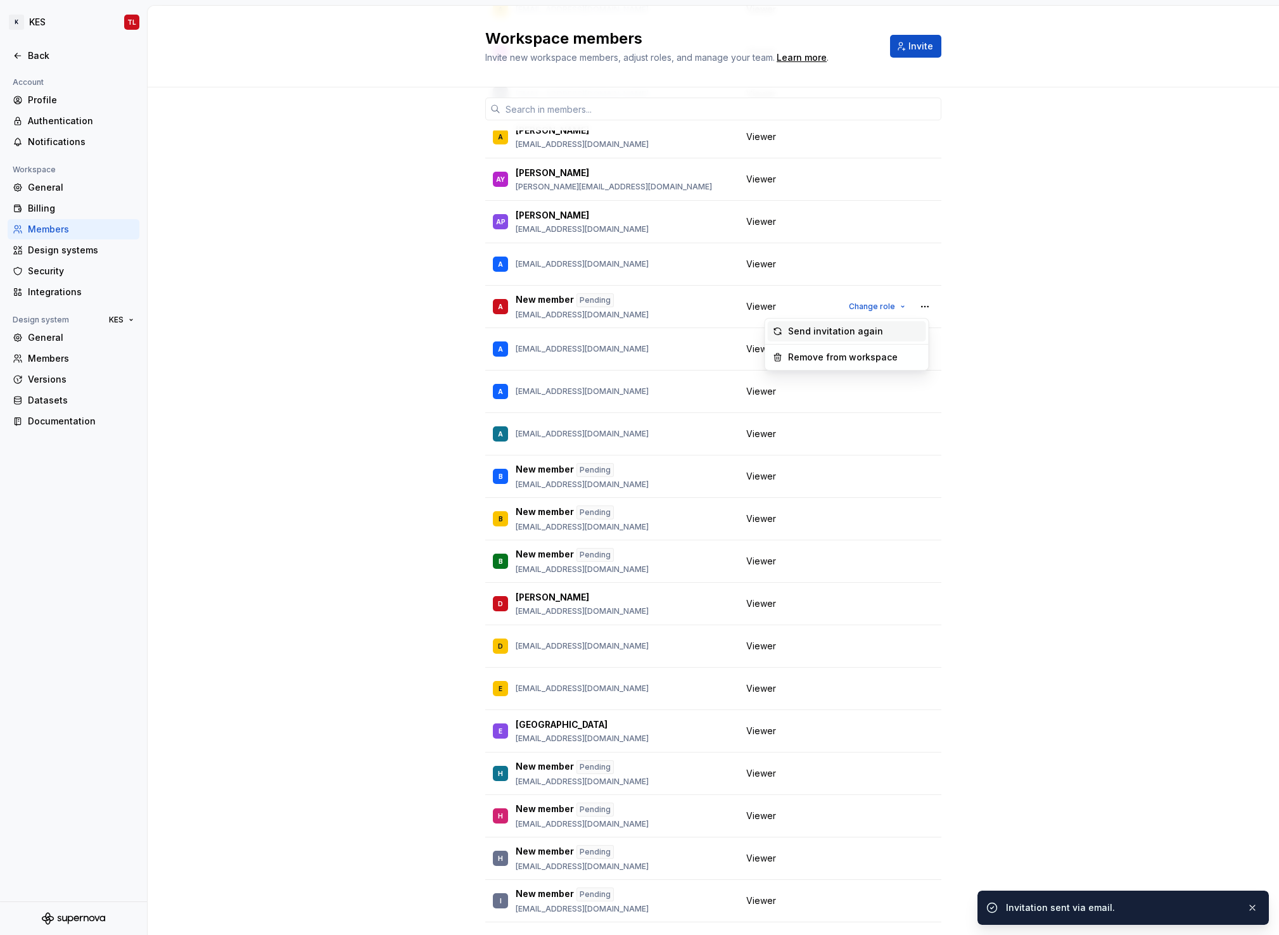
click at [900, 336] on div "Send invitation again" at bounding box center [854, 331] width 133 height 13
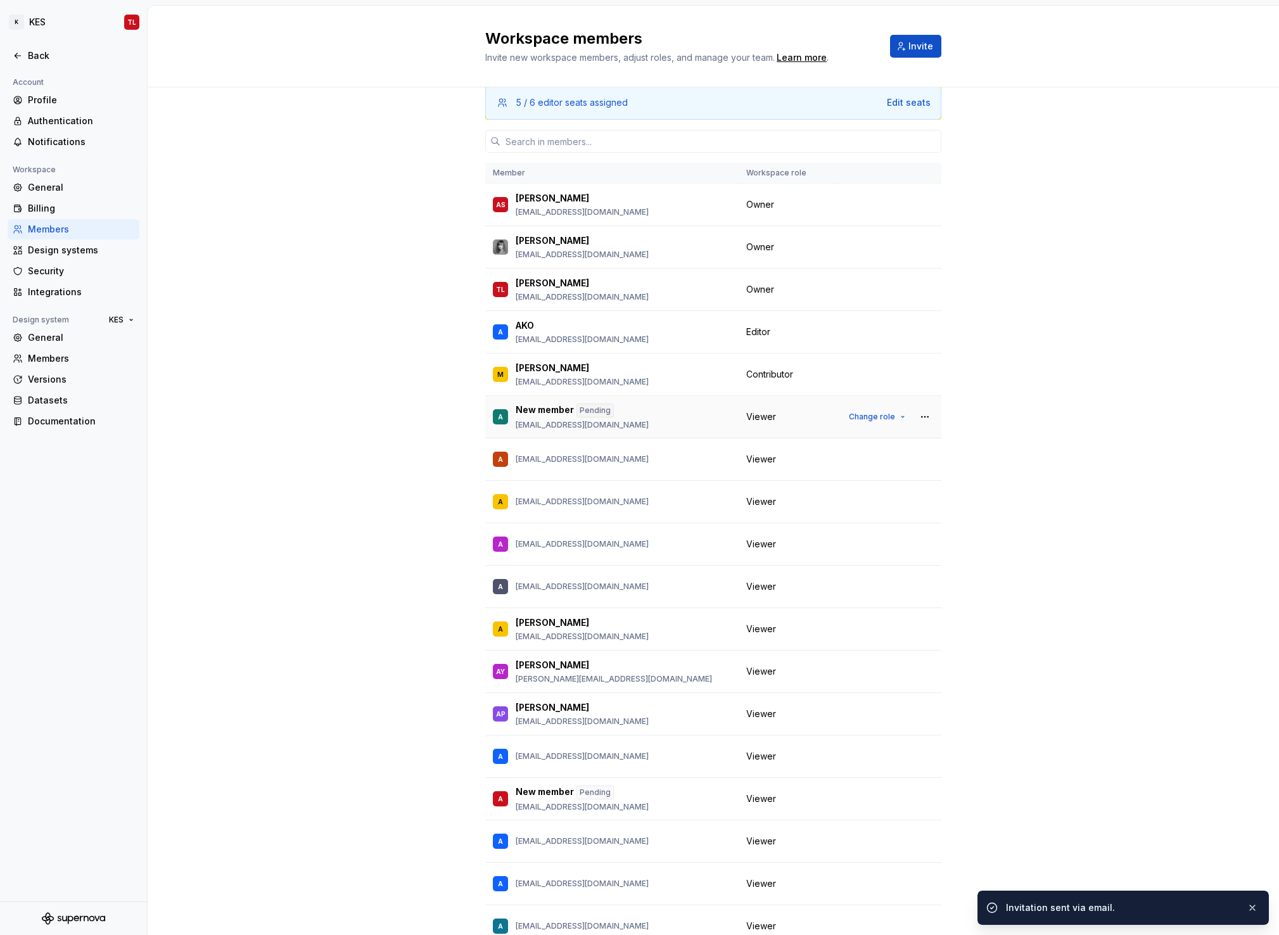
scroll to position [10, 0]
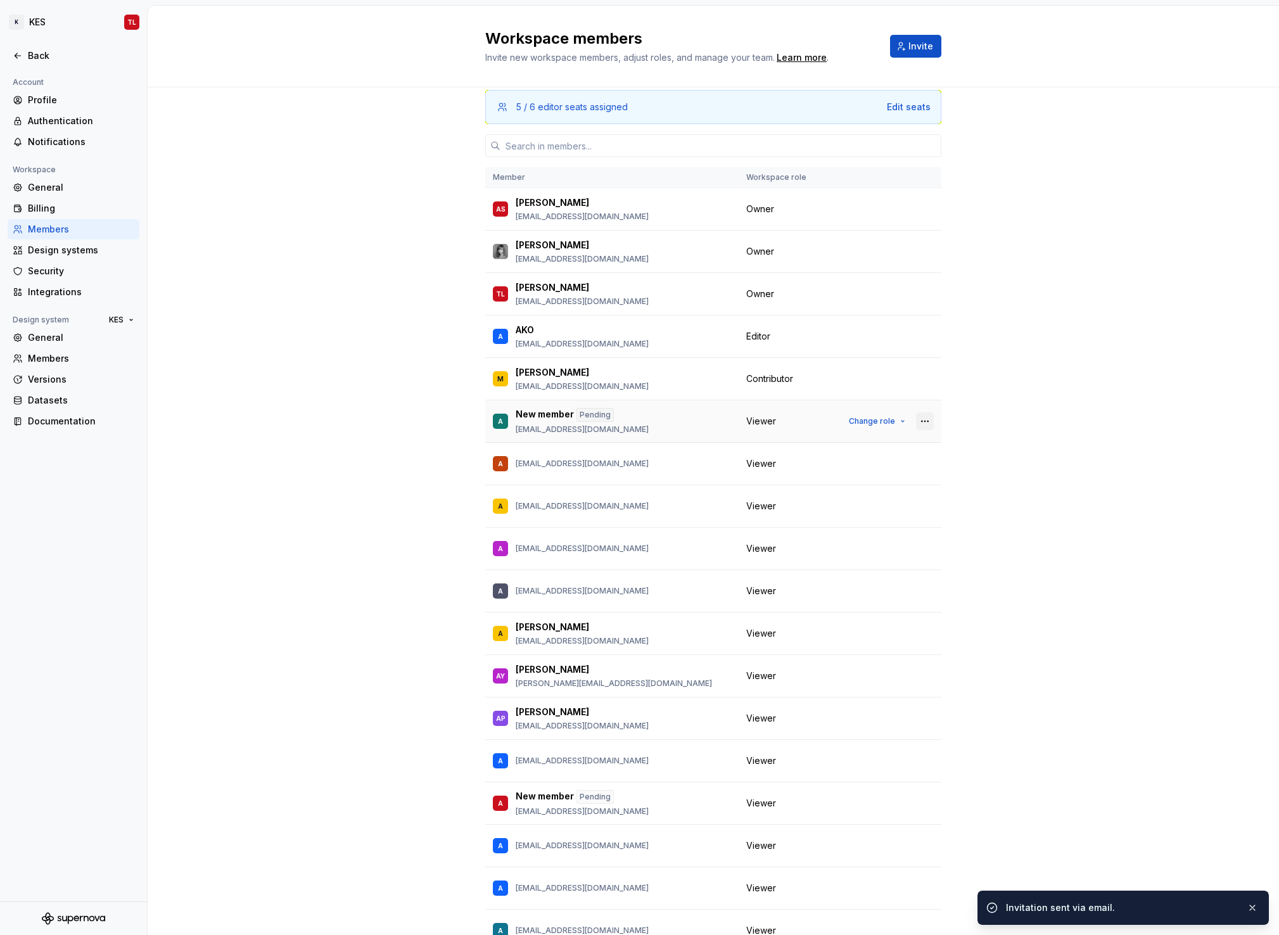
drag, startPoint x: 920, startPoint y: 420, endPoint x: 920, endPoint y: 428, distance: 8.2
click at [920, 421] on button "button" at bounding box center [925, 421] width 18 height 18
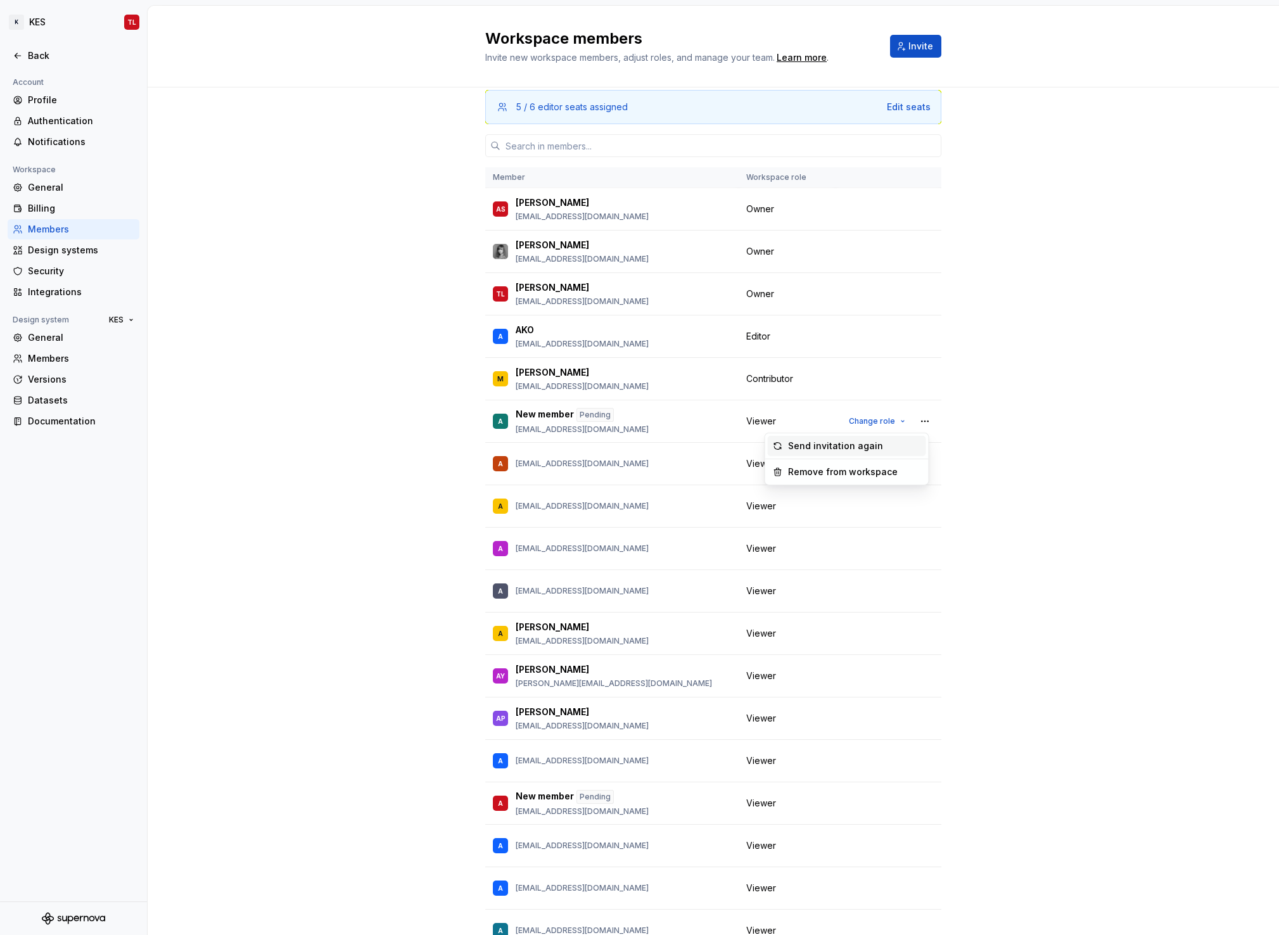
click at [873, 444] on div "Send invitation again" at bounding box center [835, 446] width 95 height 13
